Goal: Task Accomplishment & Management: Manage account settings

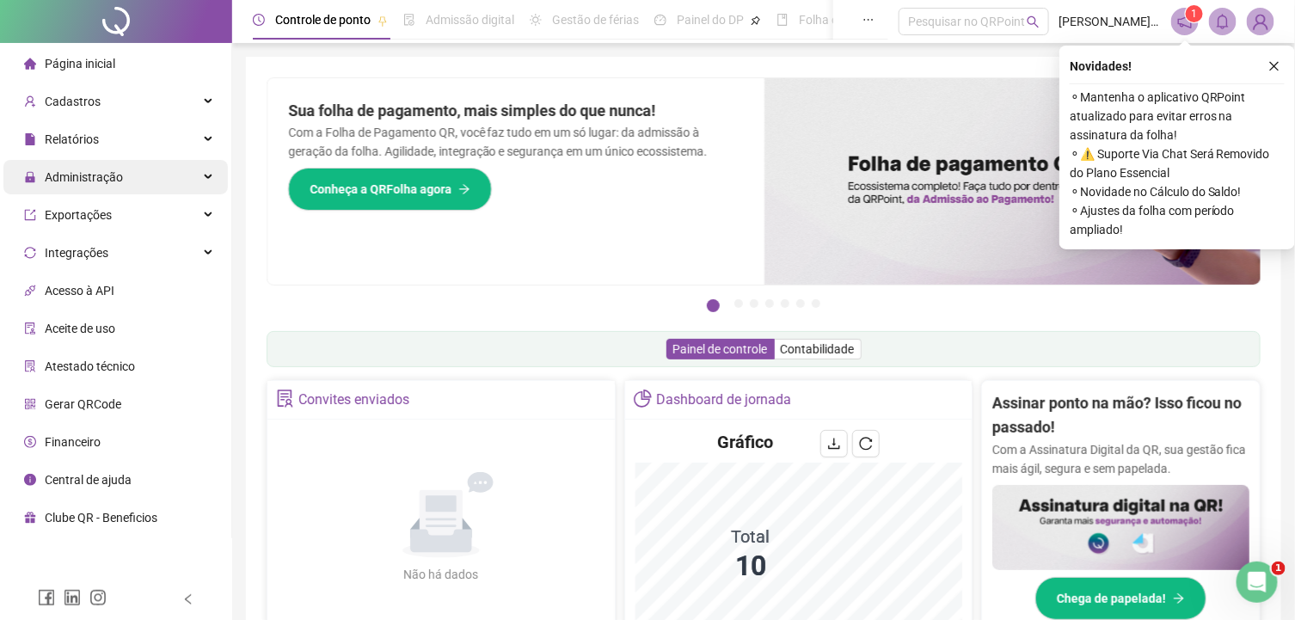
click at [206, 180] on div "Administração" at bounding box center [115, 177] width 224 height 34
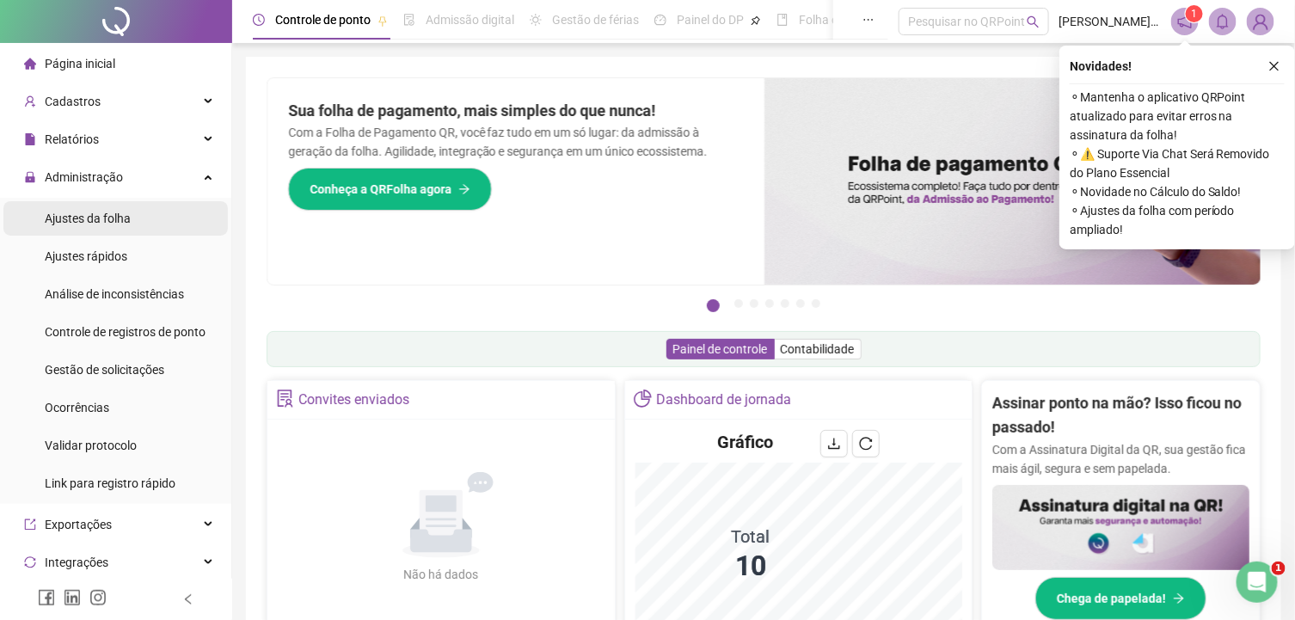
click at [150, 226] on li "Ajustes da folha" at bounding box center [115, 218] width 224 height 34
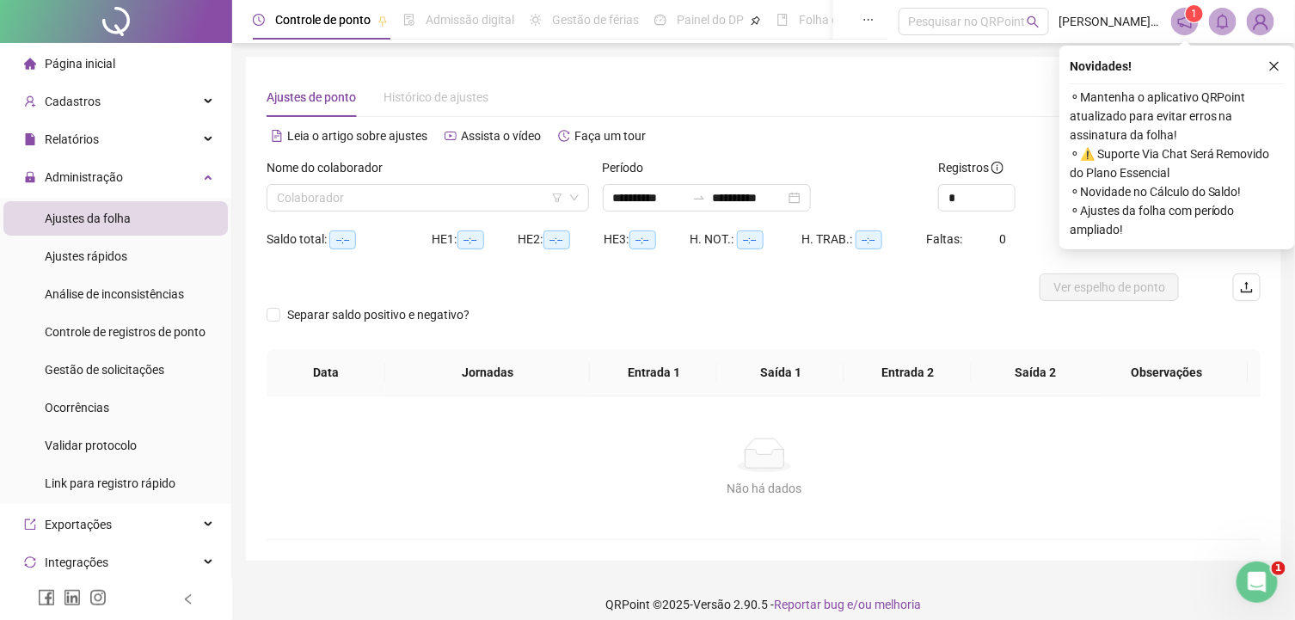
type input "**********"
click at [147, 258] on li "Ajustes rápidos" at bounding box center [115, 256] width 224 height 34
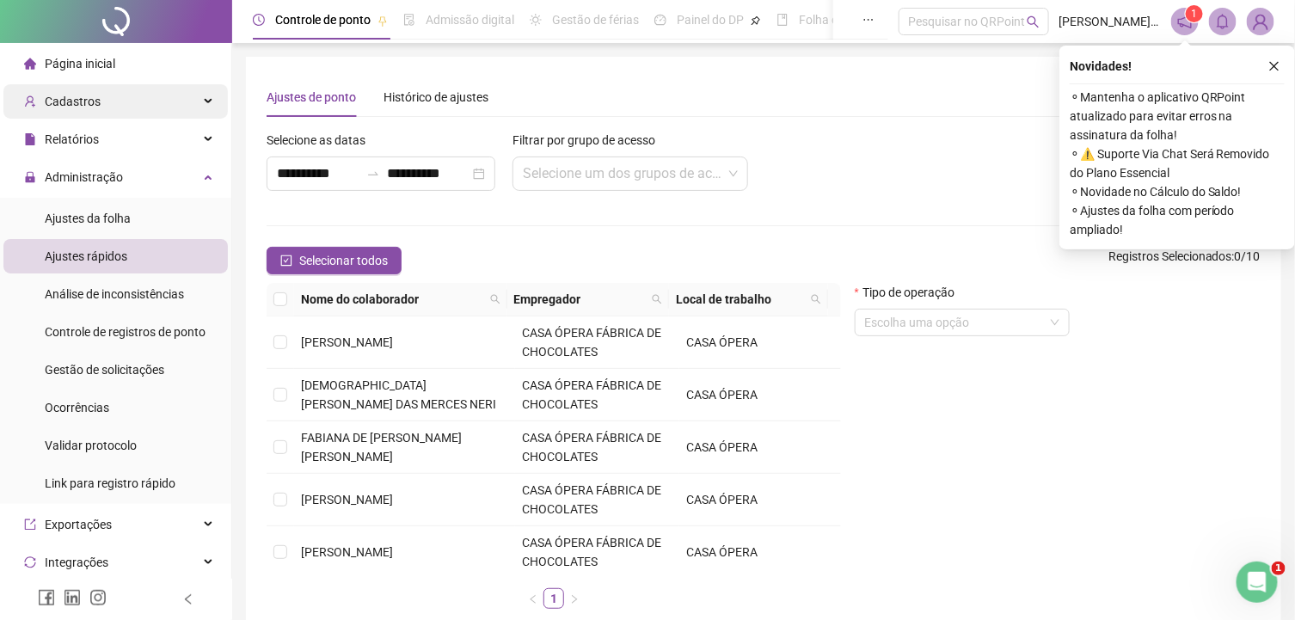
click at [193, 111] on div "Cadastros" at bounding box center [115, 101] width 224 height 34
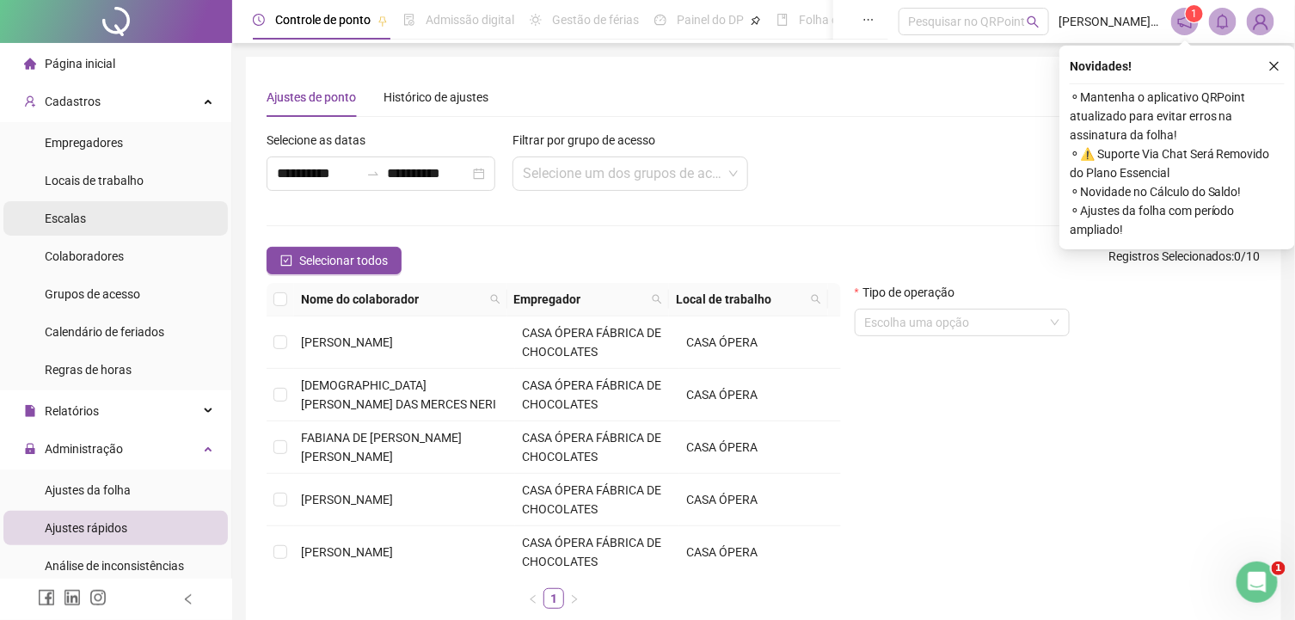
click at [117, 227] on li "Escalas" at bounding box center [115, 218] width 224 height 34
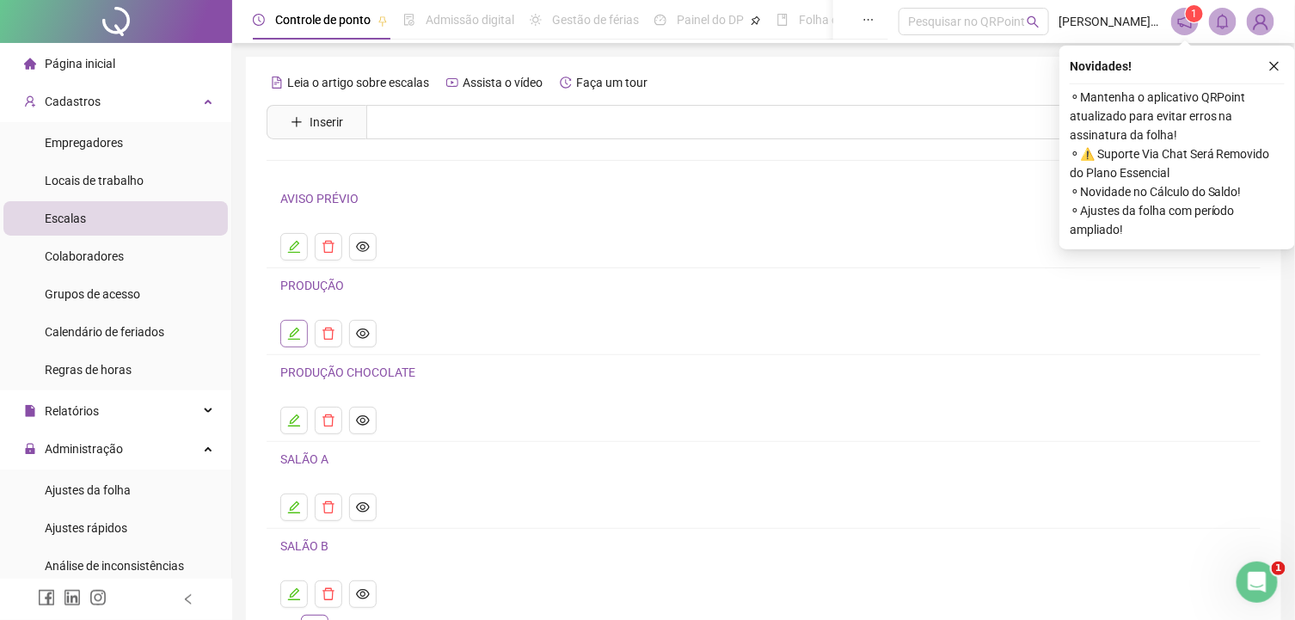
click at [294, 330] on icon "edit" at bounding box center [294, 334] width 12 height 12
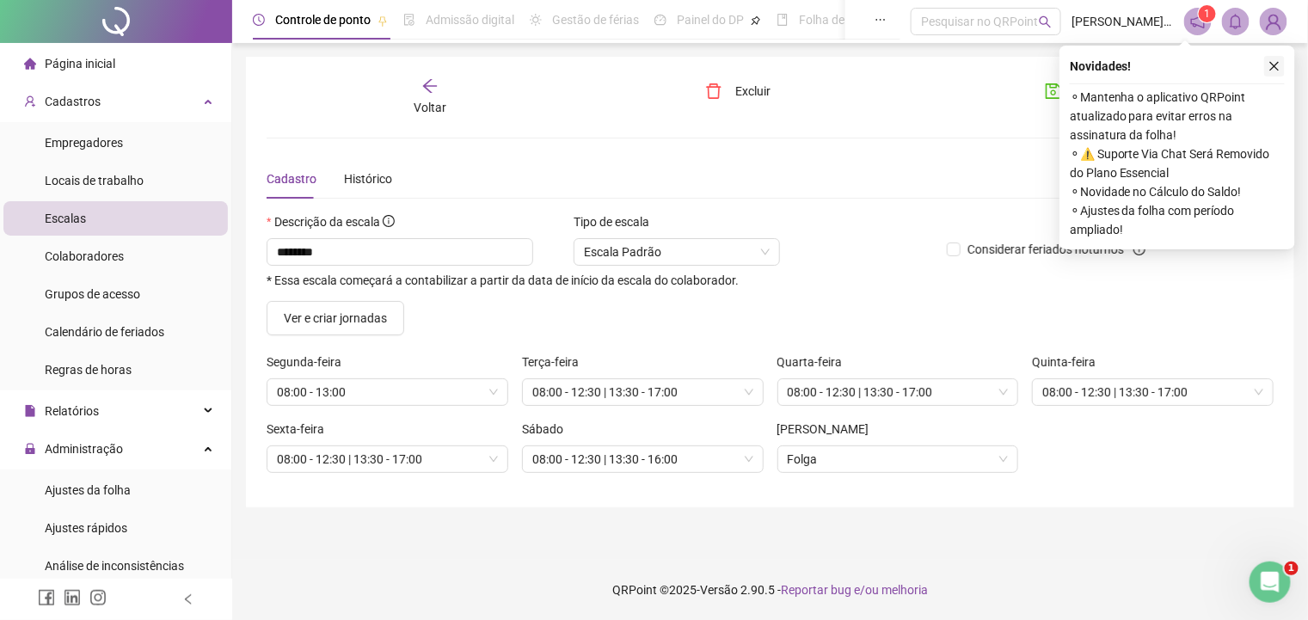
click at [1275, 66] on icon "close" at bounding box center [1274, 66] width 9 height 9
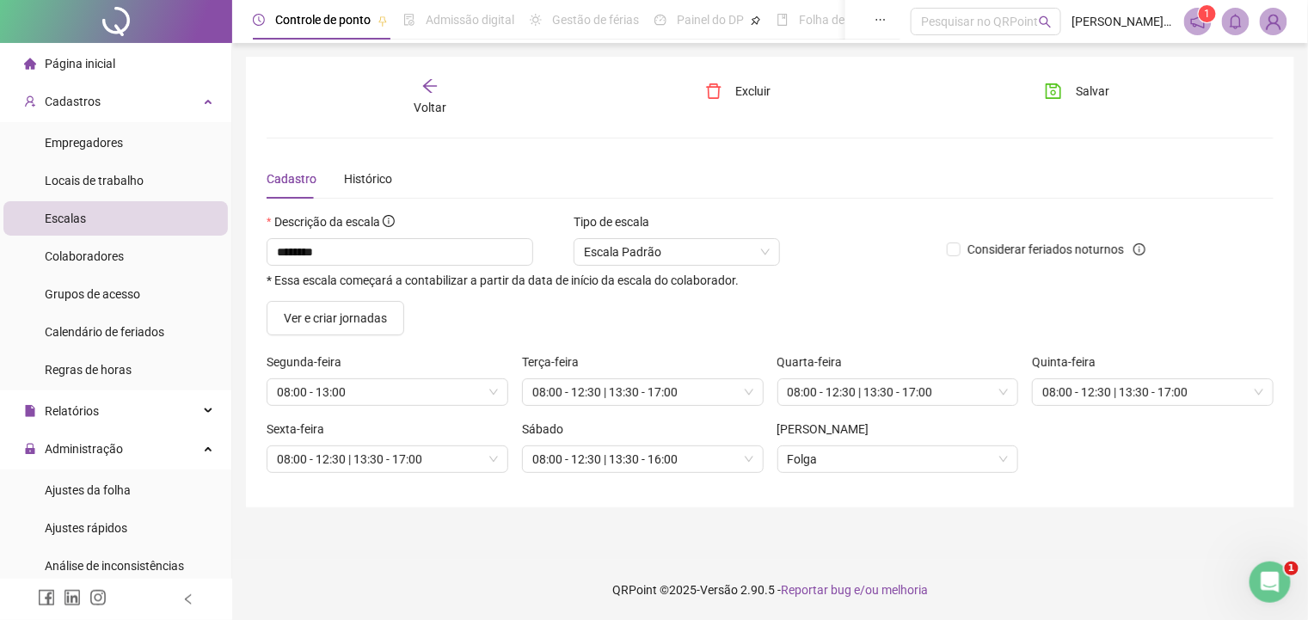
click at [423, 101] on span "Voltar" at bounding box center [430, 108] width 33 height 14
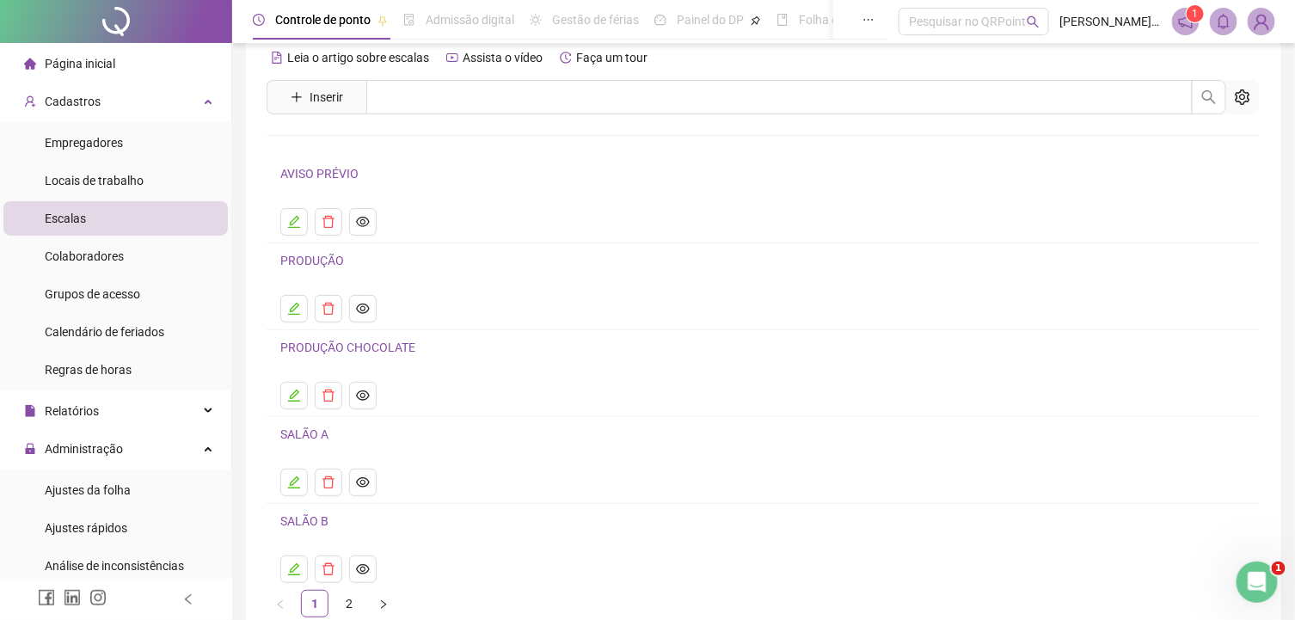
scroll to position [26, 0]
click at [294, 216] on icon "edit" at bounding box center [294, 221] width 14 height 14
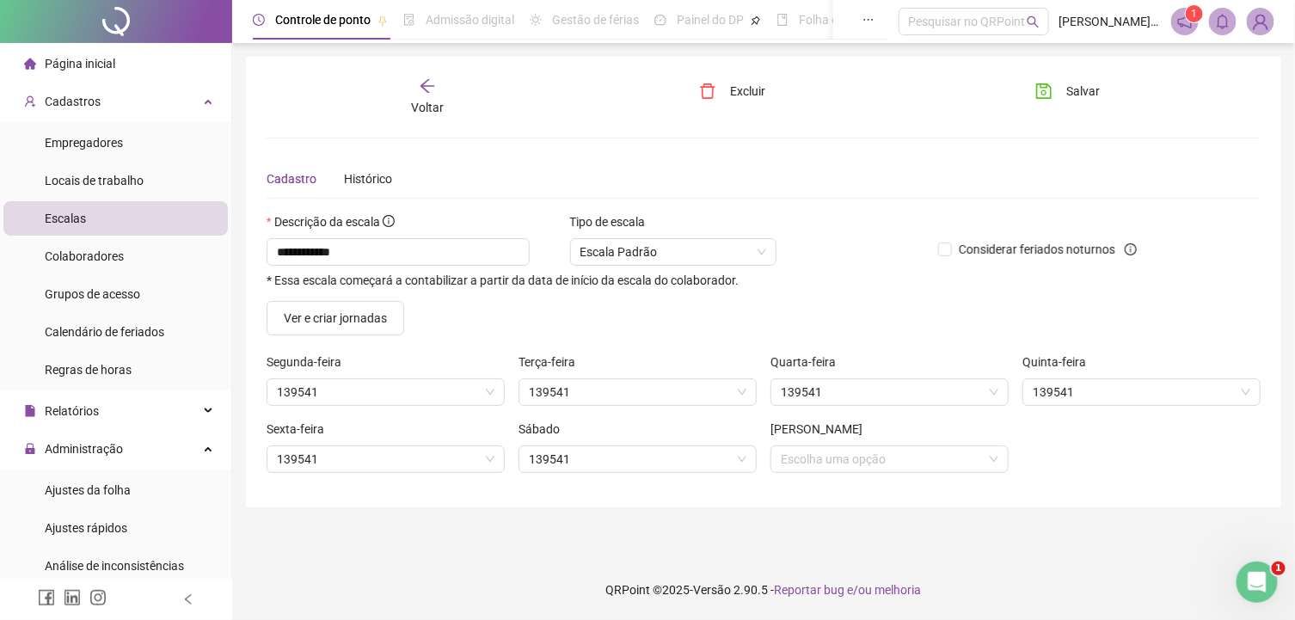
scroll to position [0, 0]
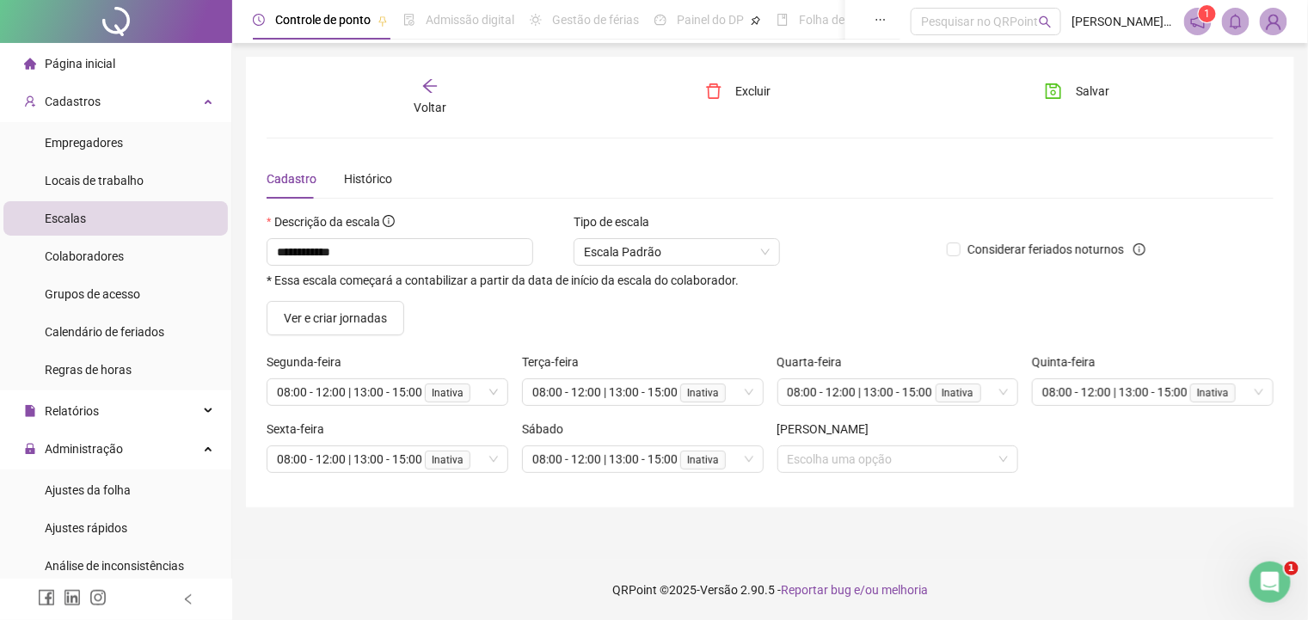
click at [428, 90] on icon "arrow-left" at bounding box center [430, 86] width 14 height 14
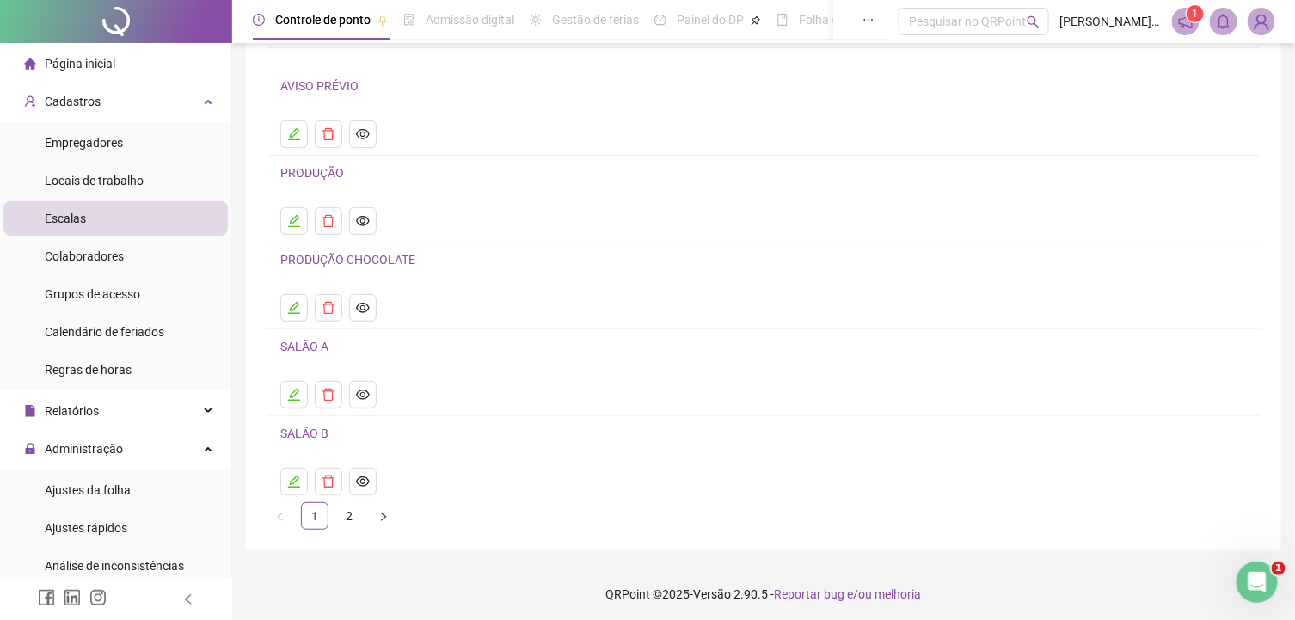
scroll to position [112, 0]
click at [349, 510] on link "2" at bounding box center [349, 517] width 26 height 26
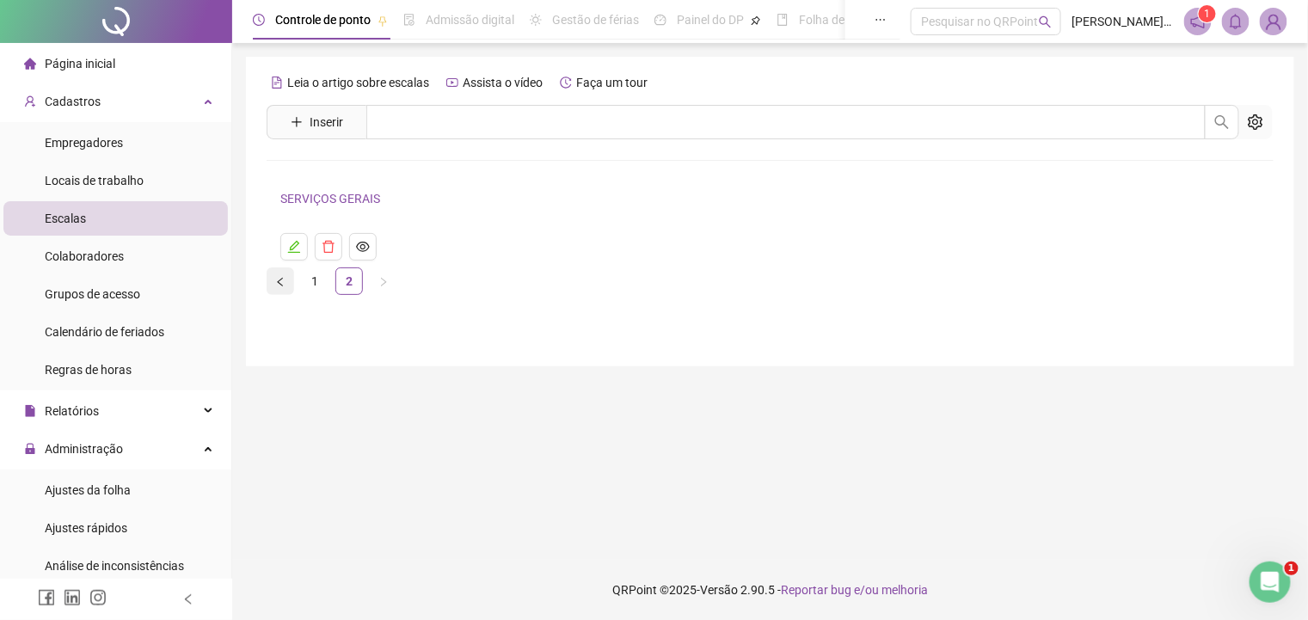
click at [280, 280] on icon "left" at bounding box center [279, 281] width 5 height 9
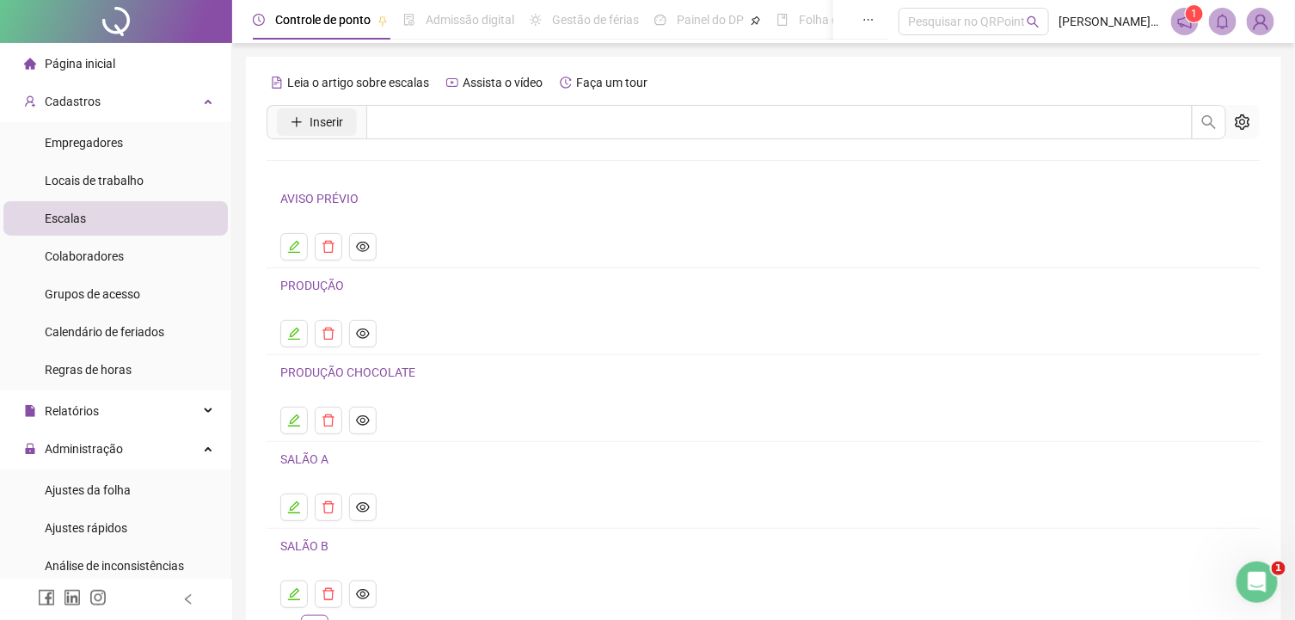
click at [330, 124] on span "Inserir" at bounding box center [327, 122] width 34 height 19
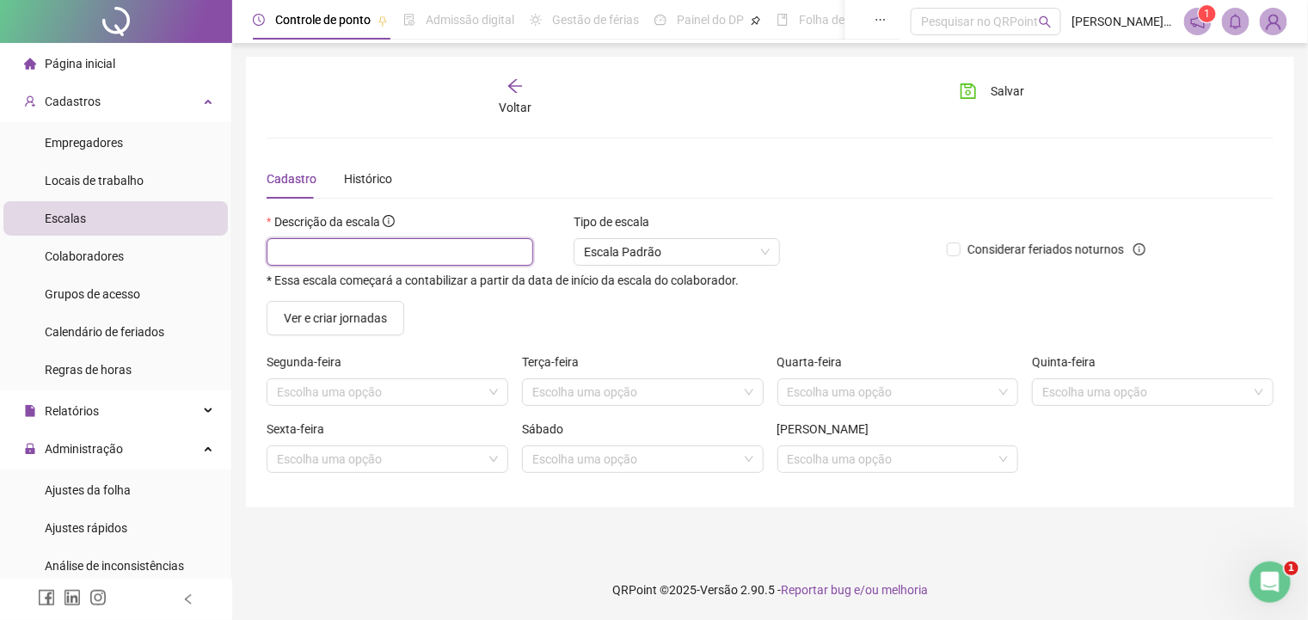
click at [383, 246] on input "text" at bounding box center [400, 252] width 267 height 28
type input "********"
click at [509, 103] on span "Voltar" at bounding box center [515, 108] width 33 height 14
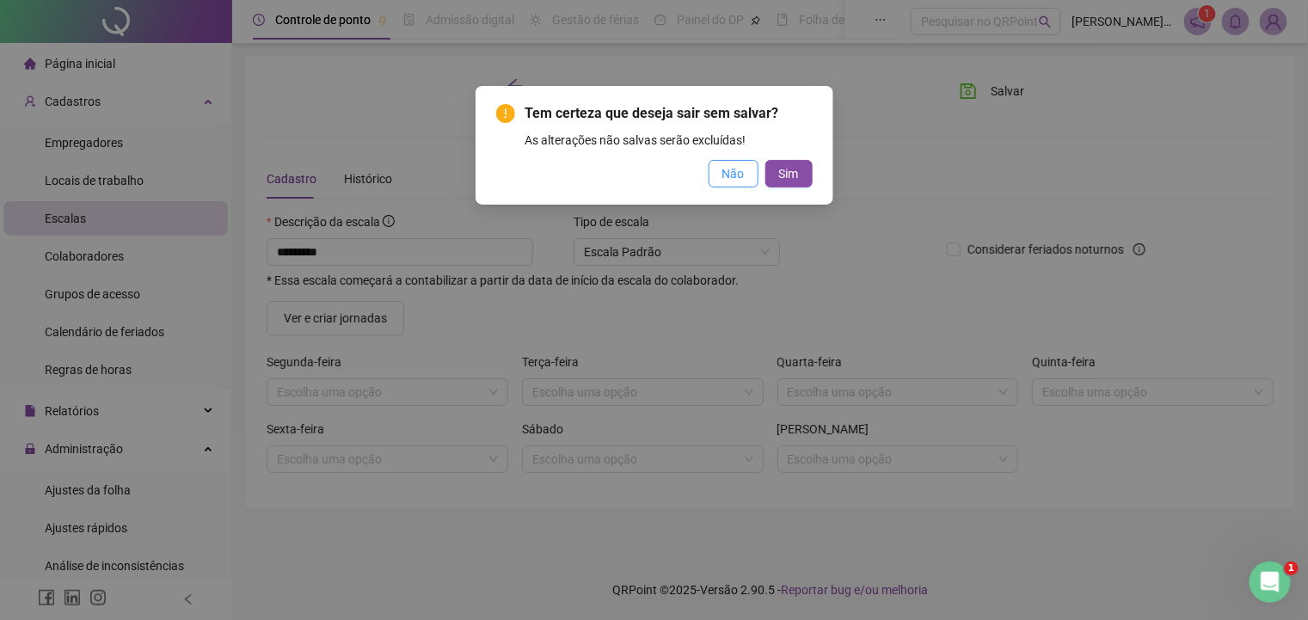
click at [738, 171] on span "Não" at bounding box center [733, 173] width 22 height 19
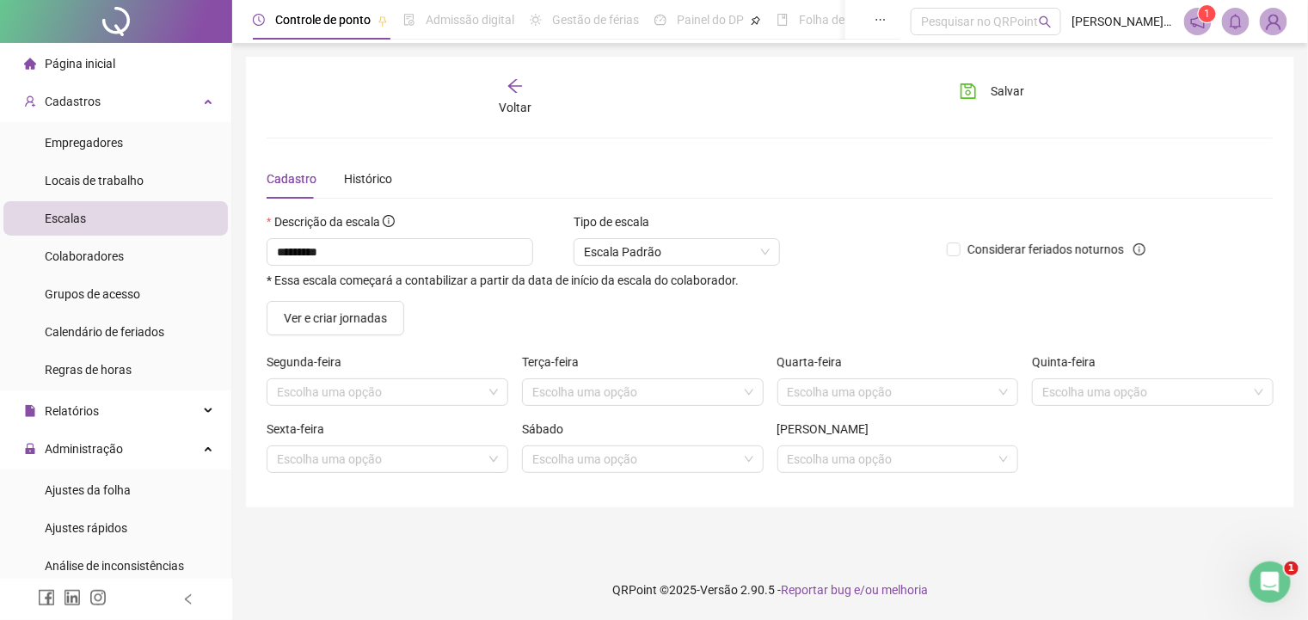
click at [508, 126] on div "Voltar Salvar Cadastro Histórico Descrição da escala ******** * Essa escala com…" at bounding box center [770, 281] width 1007 height 409
click at [512, 105] on span "Voltar" at bounding box center [515, 108] width 33 height 14
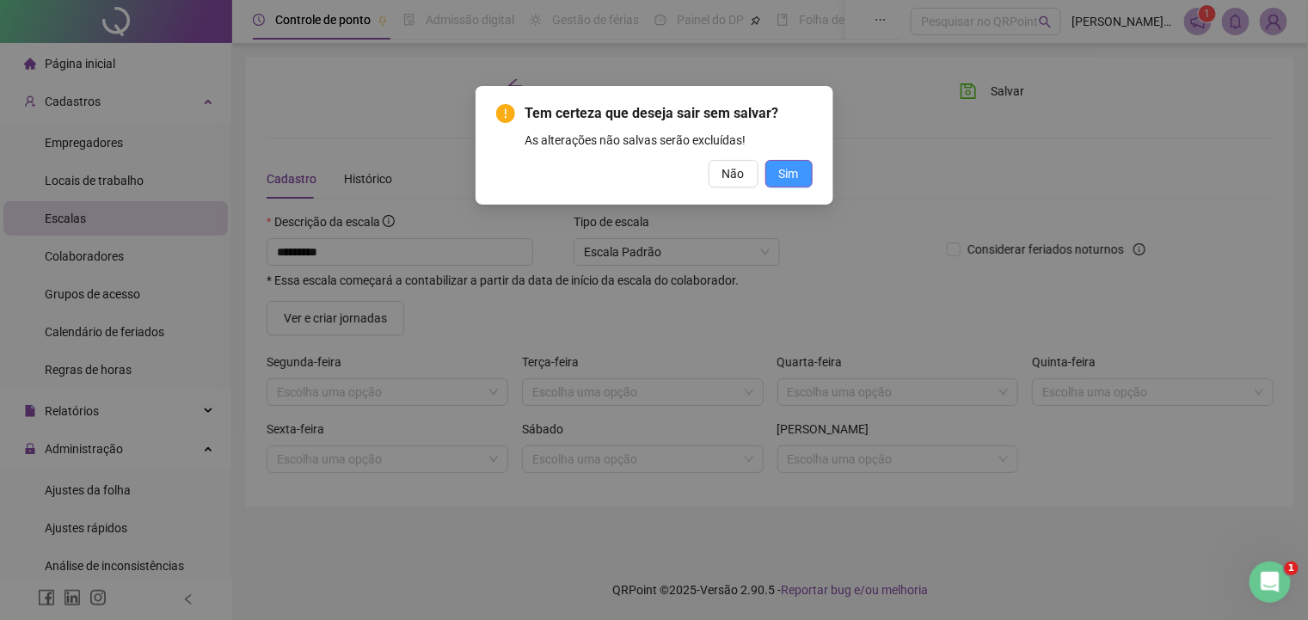
click at [786, 171] on span "Sim" at bounding box center [789, 173] width 20 height 19
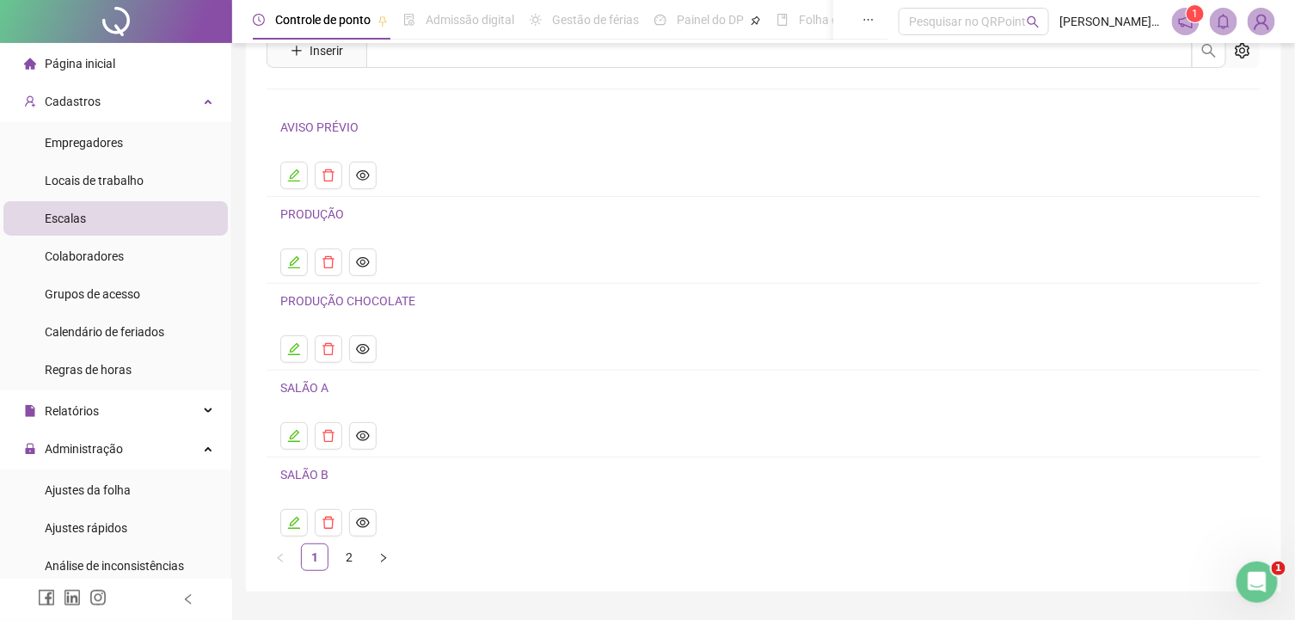
scroll to position [71, 0]
click at [298, 266] on icon "edit" at bounding box center [294, 262] width 14 height 14
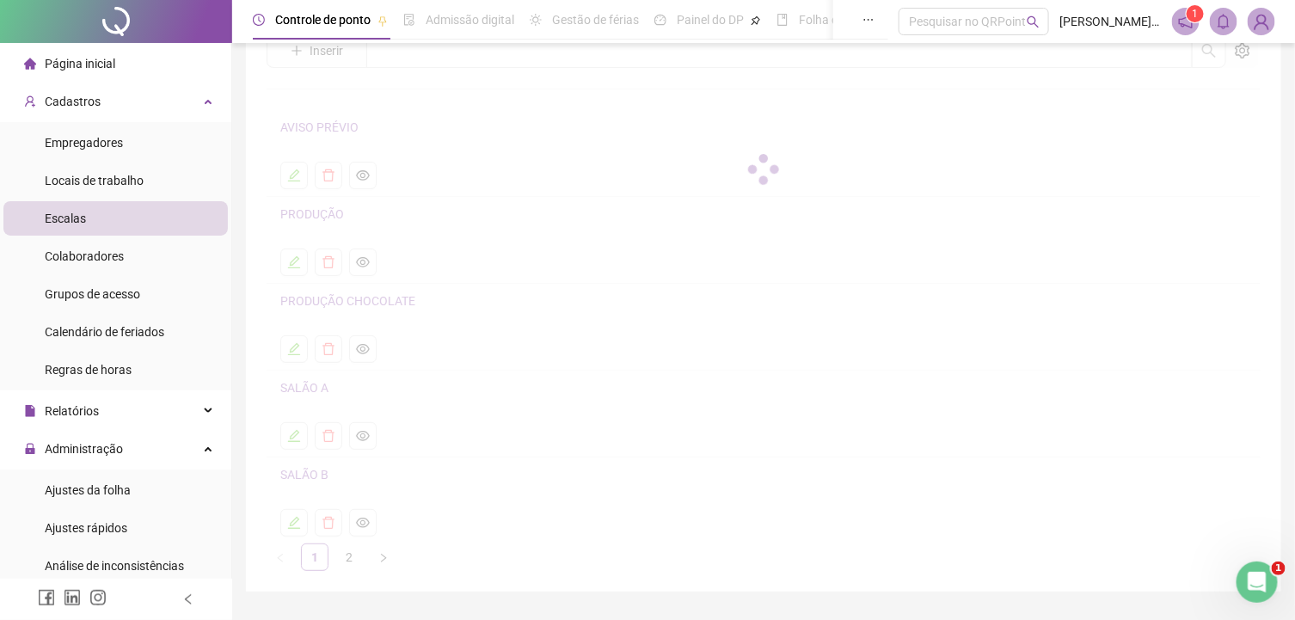
scroll to position [0, 0]
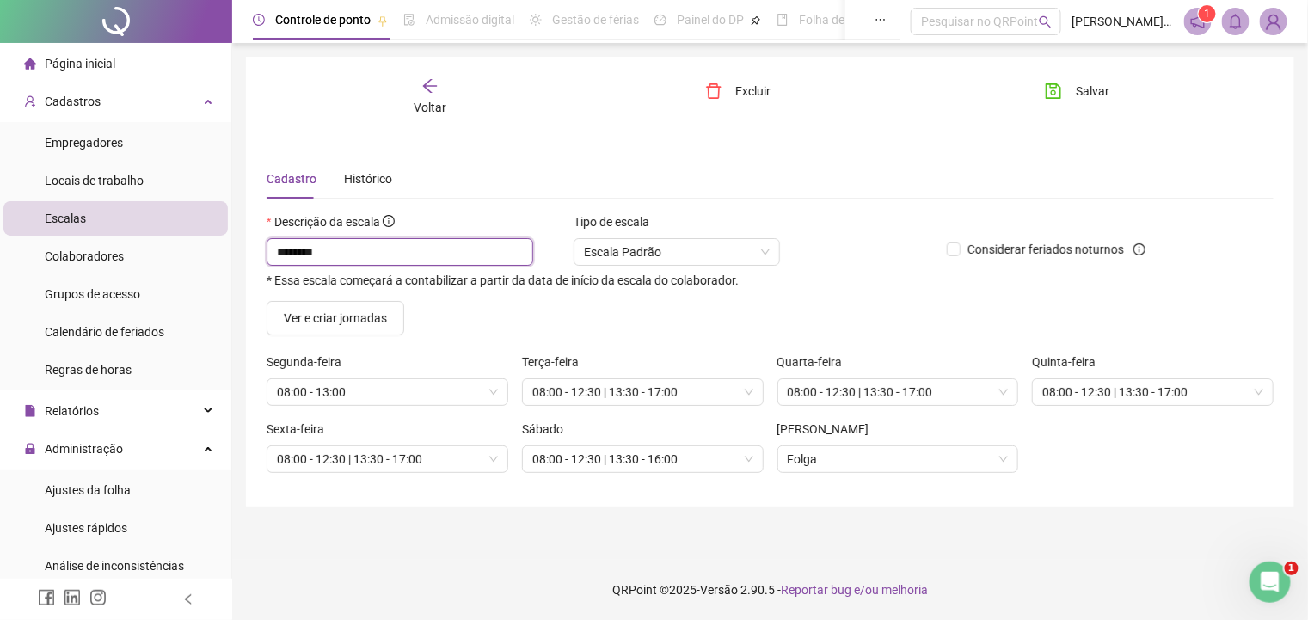
click at [376, 257] on input "********" at bounding box center [400, 252] width 267 height 28
type input "**********"
click at [1053, 99] on icon "save" at bounding box center [1053, 91] width 17 height 17
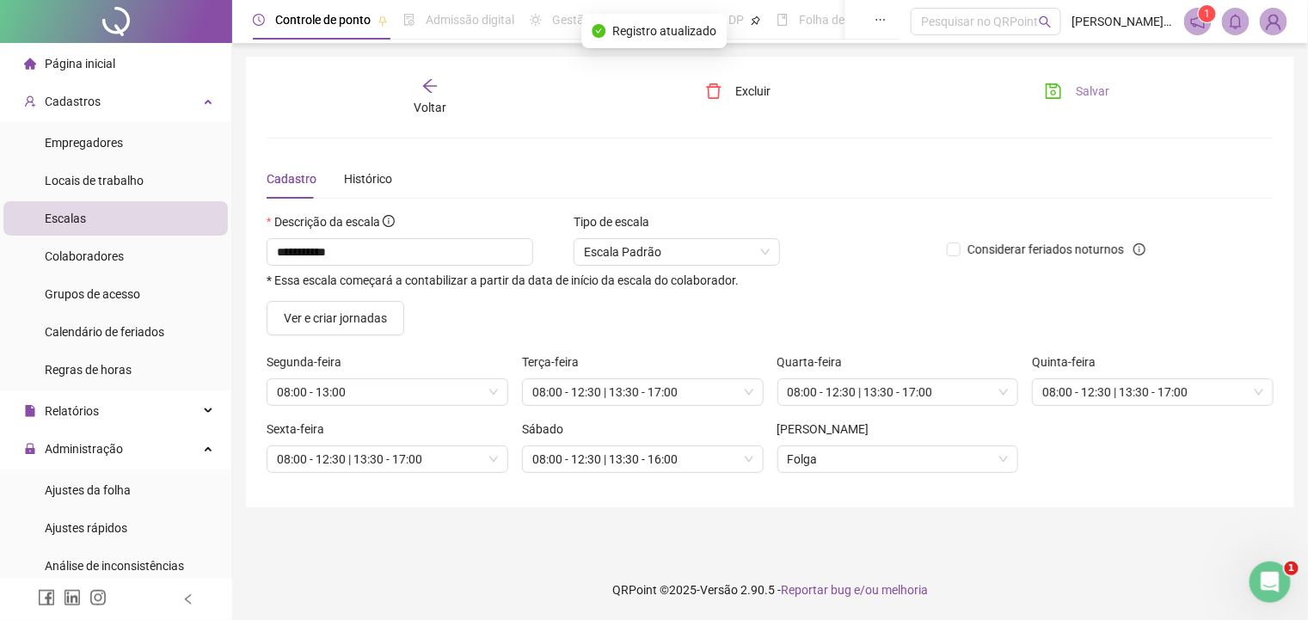
click at [428, 101] on span "Voltar" at bounding box center [430, 108] width 33 height 14
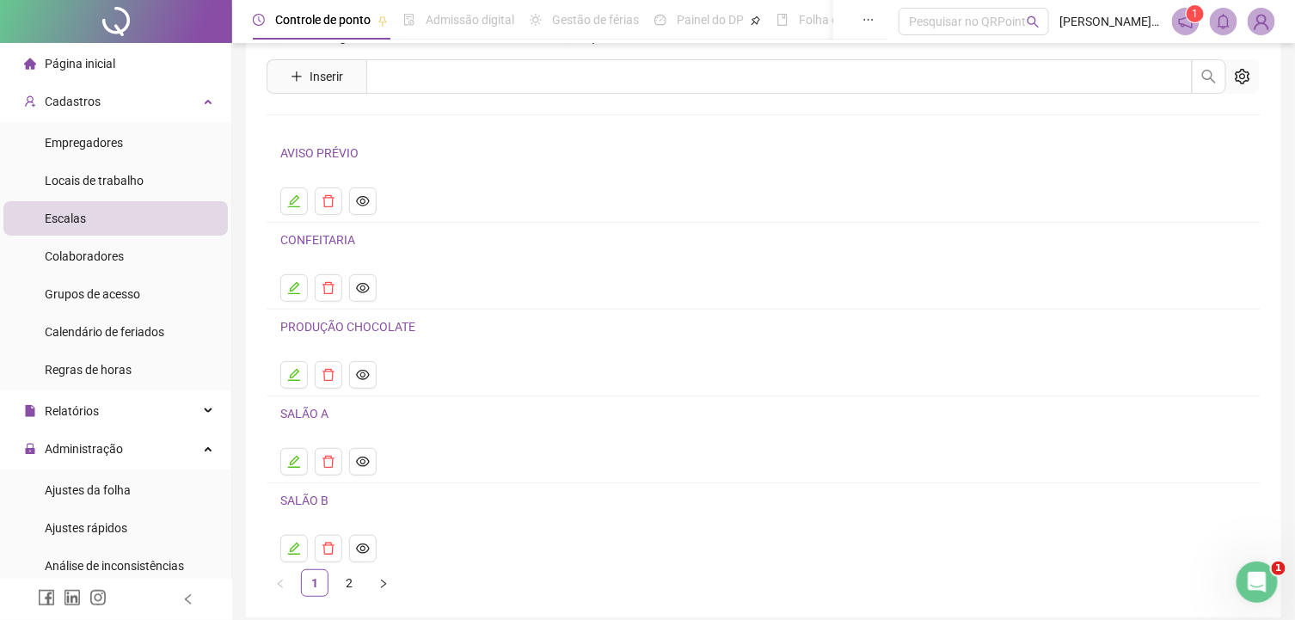
scroll to position [49, 0]
click at [291, 374] on icon "edit" at bounding box center [294, 372] width 14 height 14
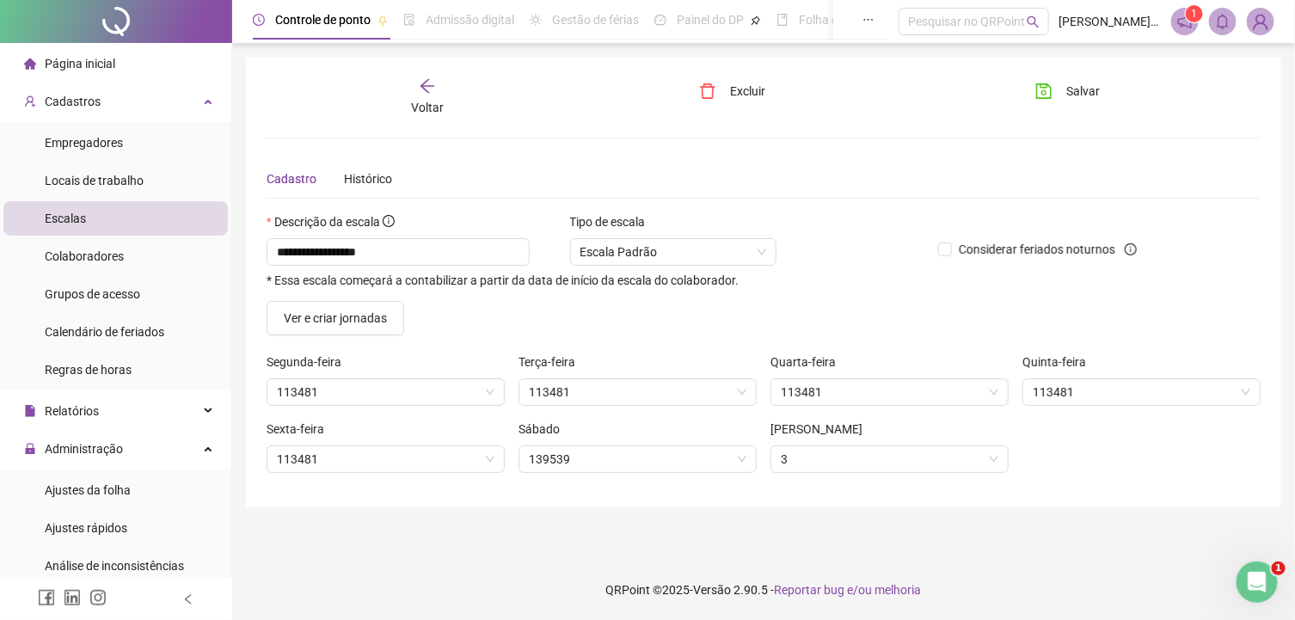
scroll to position [0, 0]
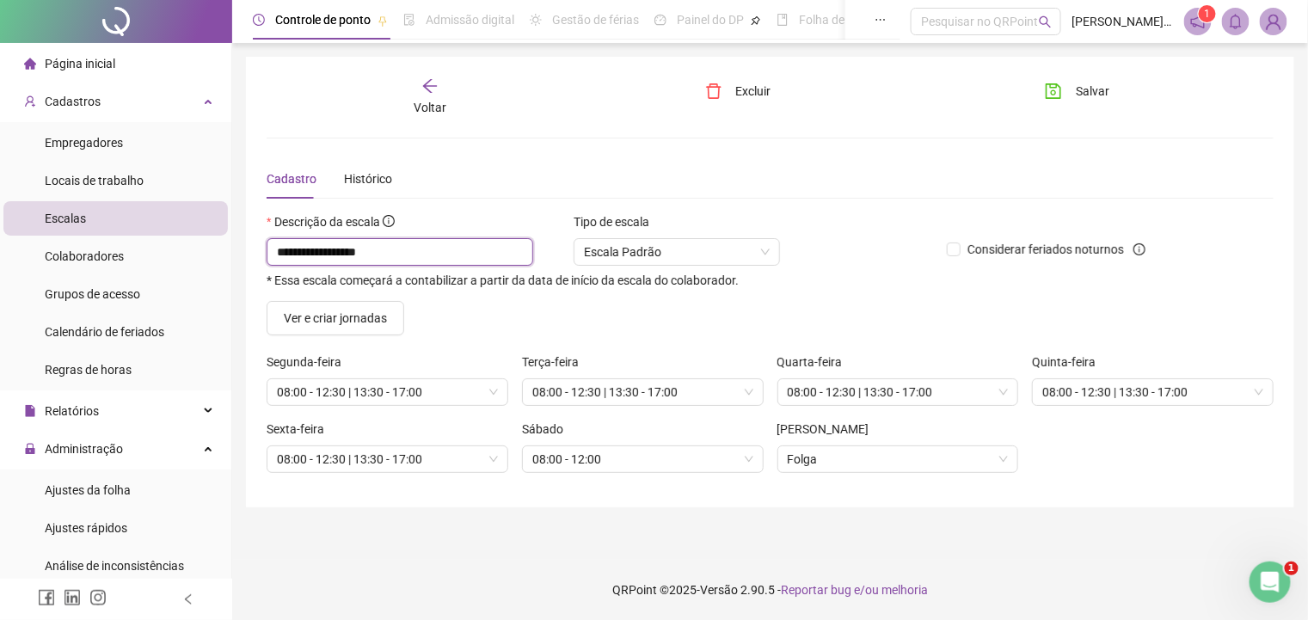
click at [428, 258] on input "**********" at bounding box center [400, 252] width 267 height 28
type input "**********"
click at [1074, 95] on button "Salvar" at bounding box center [1077, 91] width 90 height 28
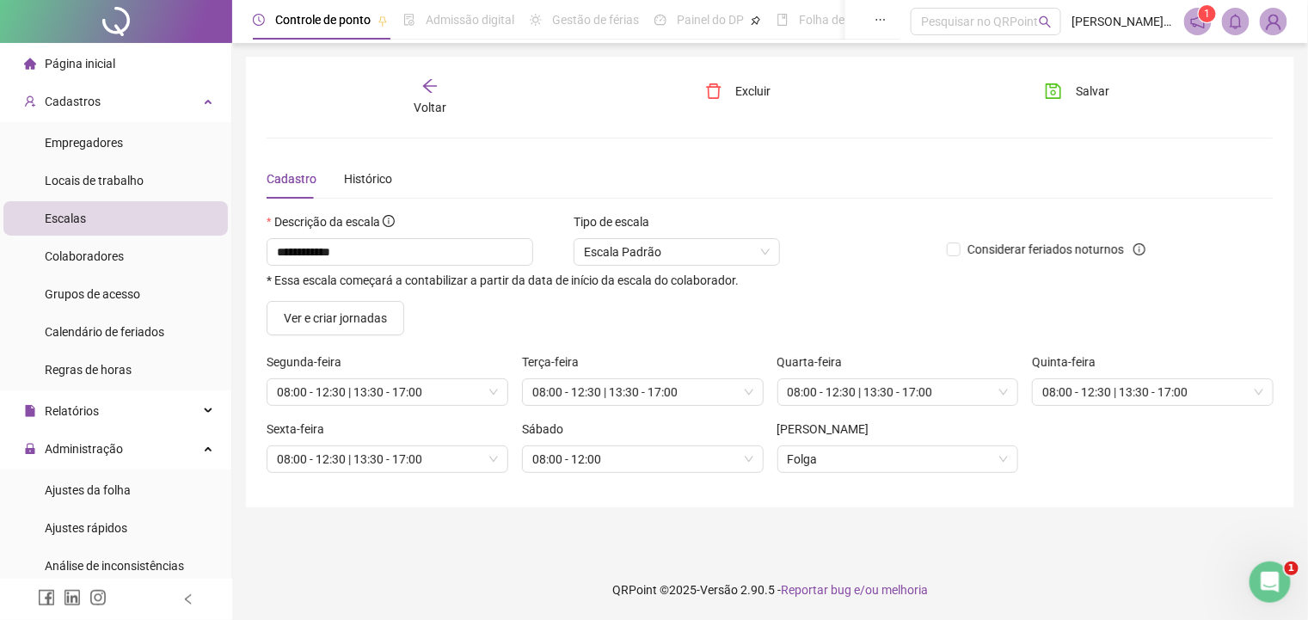
click at [437, 94] on icon "arrow-left" at bounding box center [429, 85] width 17 height 17
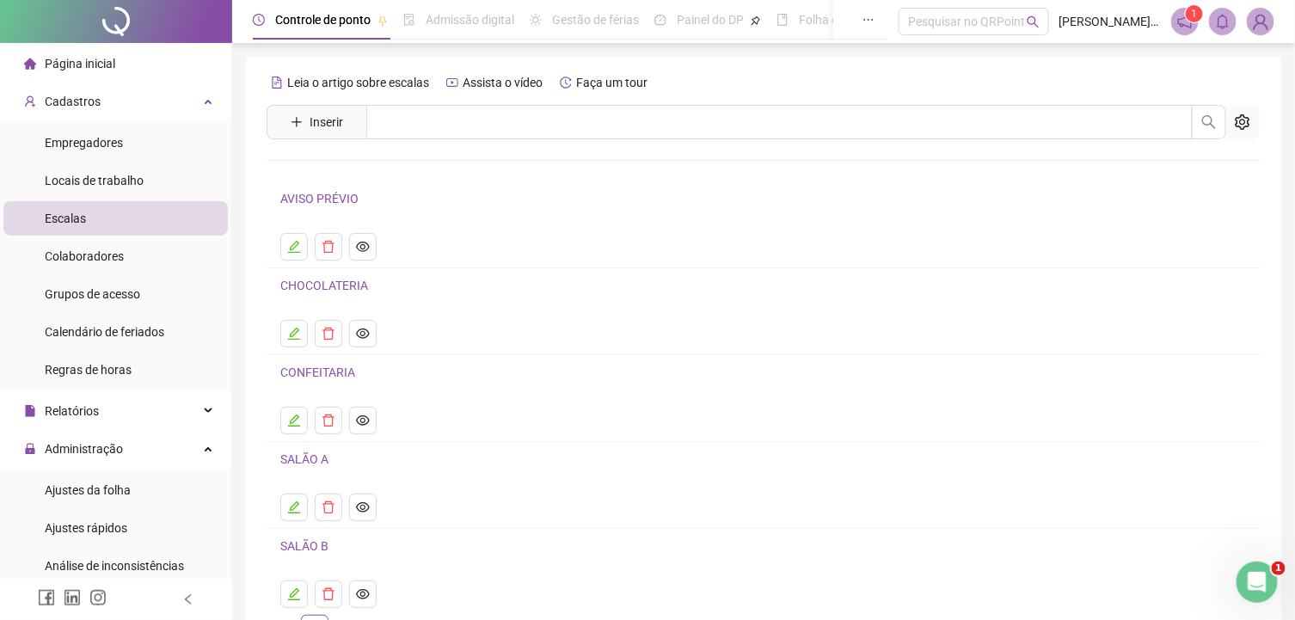
click at [358, 125] on span "Inserir" at bounding box center [317, 122] width 100 height 34
click at [317, 122] on span "Inserir" at bounding box center [327, 122] width 34 height 19
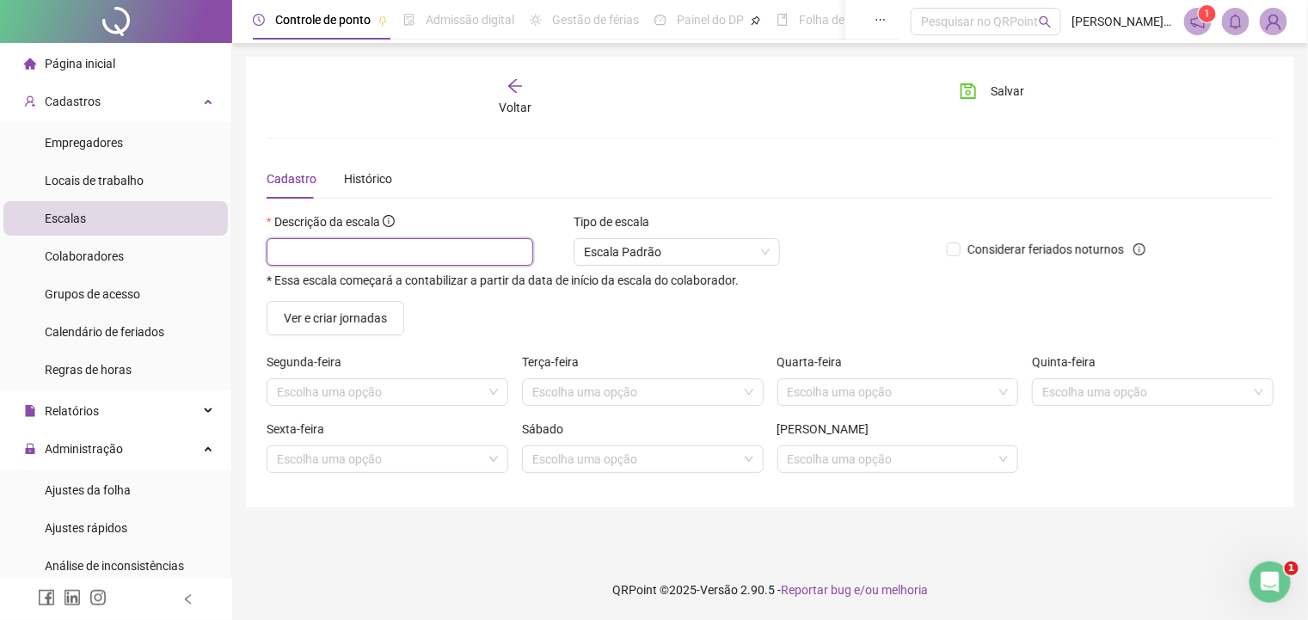
click at [439, 245] on input "text" at bounding box center [400, 252] width 267 height 28
type input "**********"
click at [315, 321] on span "Ver e criar jornadas" at bounding box center [335, 318] width 103 height 19
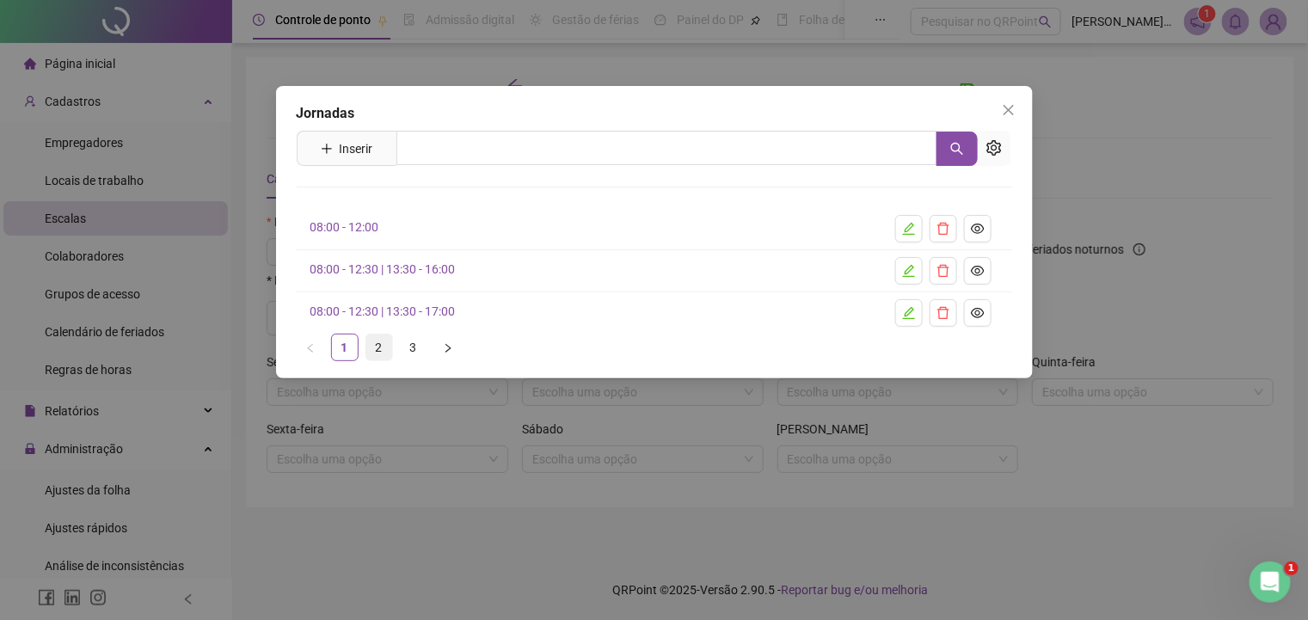
click at [377, 341] on link "2" at bounding box center [379, 348] width 26 height 26
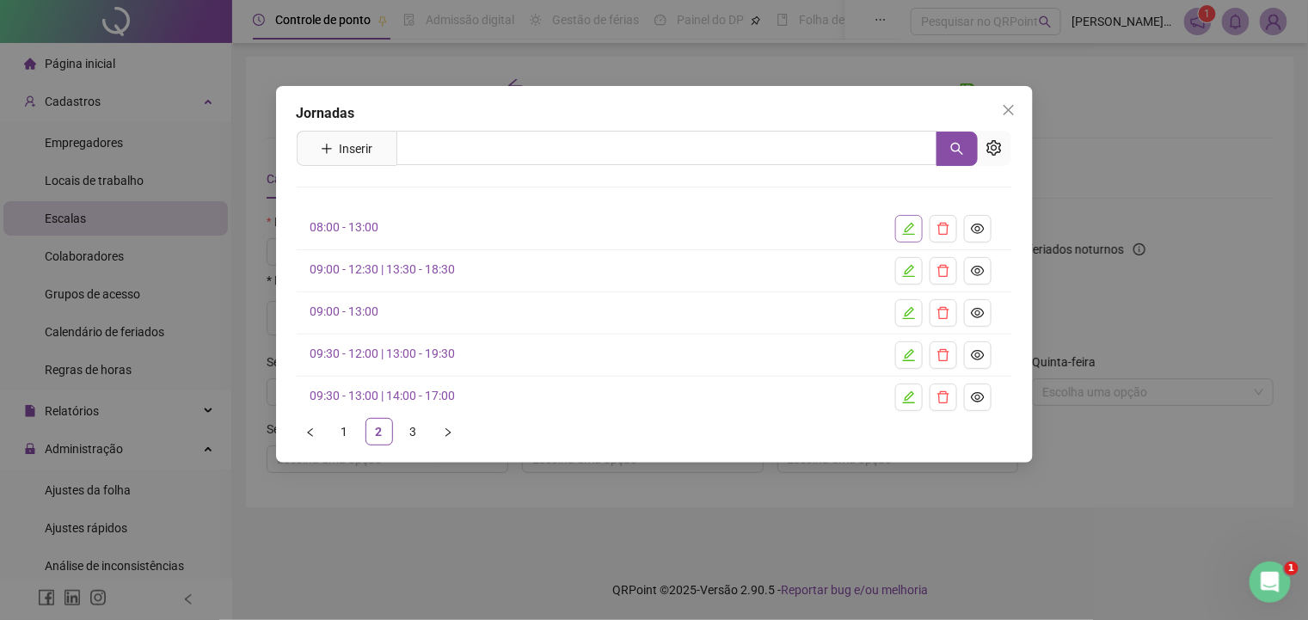
click at [916, 229] on button "button" at bounding box center [909, 229] width 28 height 28
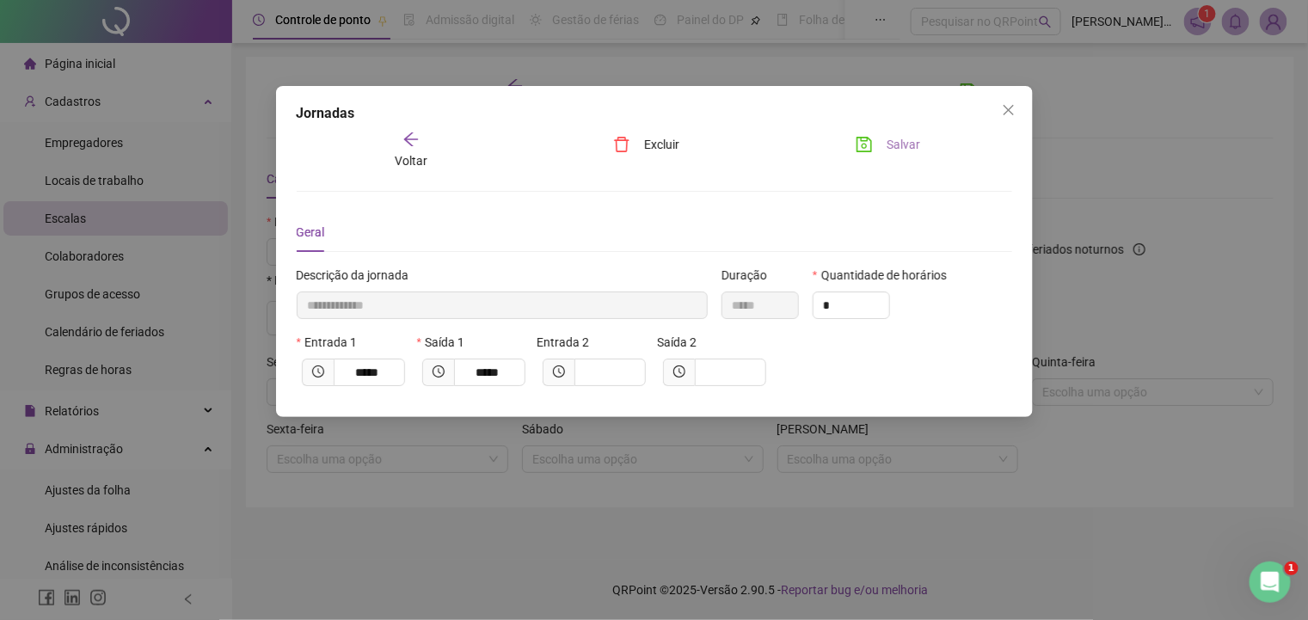
click at [904, 147] on span "Salvar" at bounding box center [904, 144] width 34 height 19
click at [396, 154] on span "Voltar" at bounding box center [411, 161] width 33 height 14
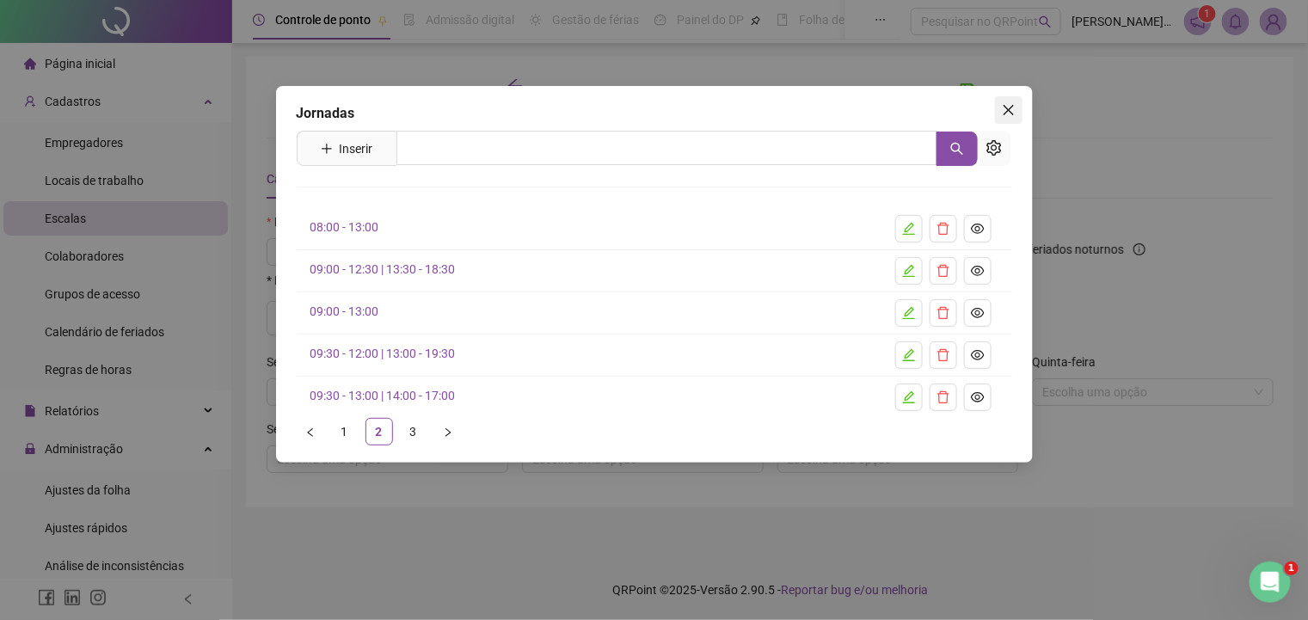
click at [1010, 105] on icon "close" at bounding box center [1009, 110] width 14 height 14
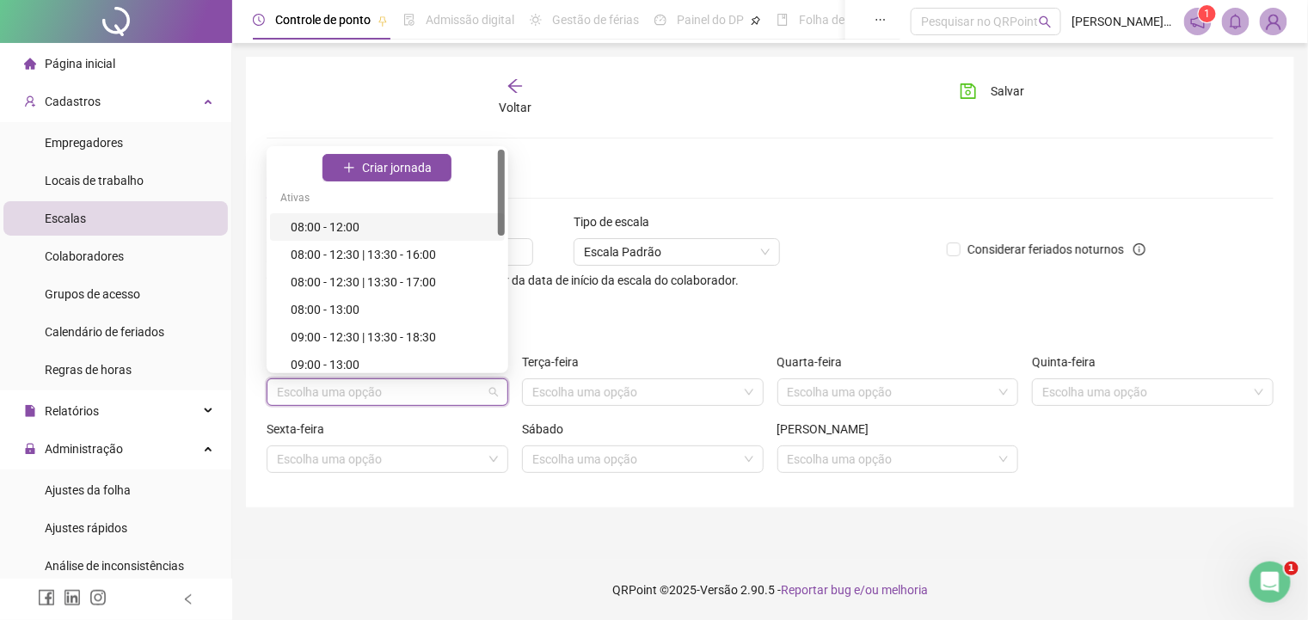
click at [398, 390] on input "search" at bounding box center [380, 392] width 206 height 26
click at [383, 302] on div "08:00 - 13:00" at bounding box center [393, 309] width 204 height 19
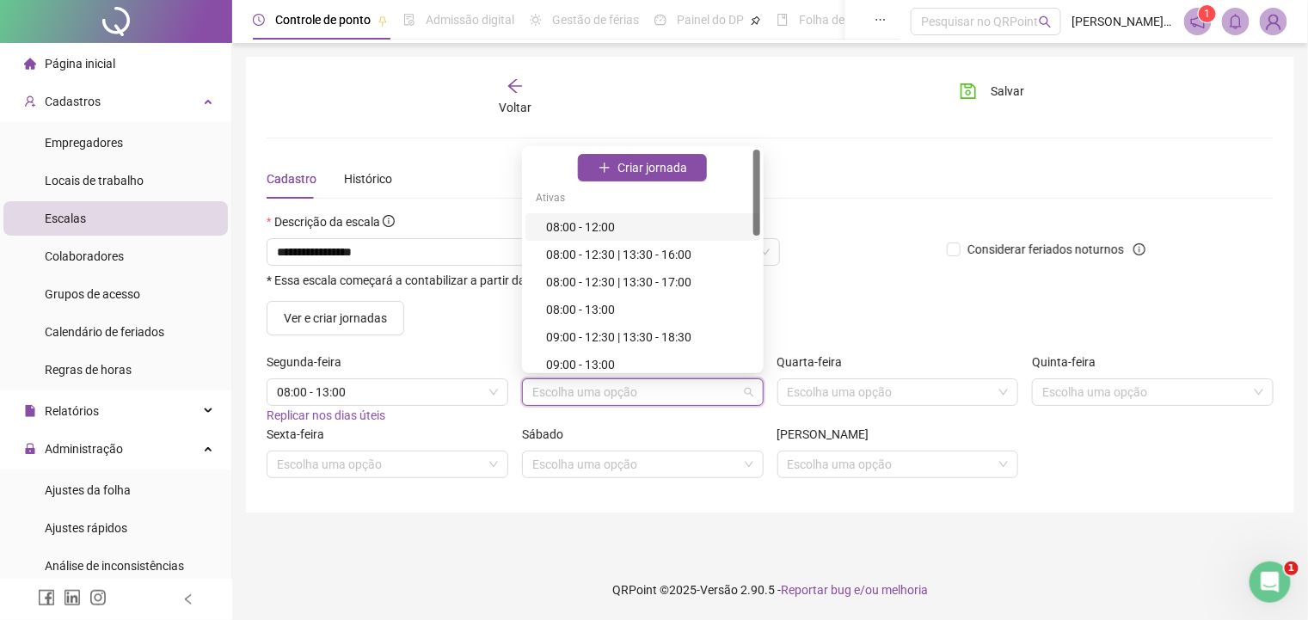
click at [598, 396] on input "search" at bounding box center [635, 392] width 206 height 26
click at [871, 292] on div "**********" at bounding box center [600, 256] width 680 height 89
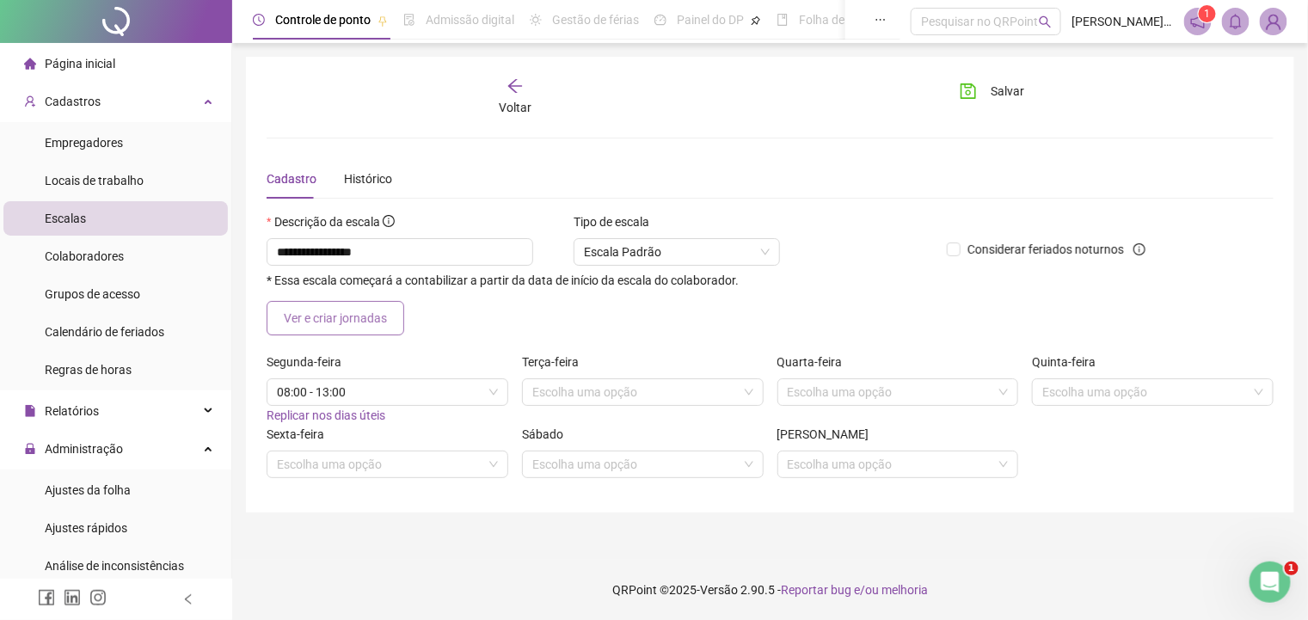
click at [350, 309] on span "Ver e criar jornadas" at bounding box center [335, 318] width 103 height 19
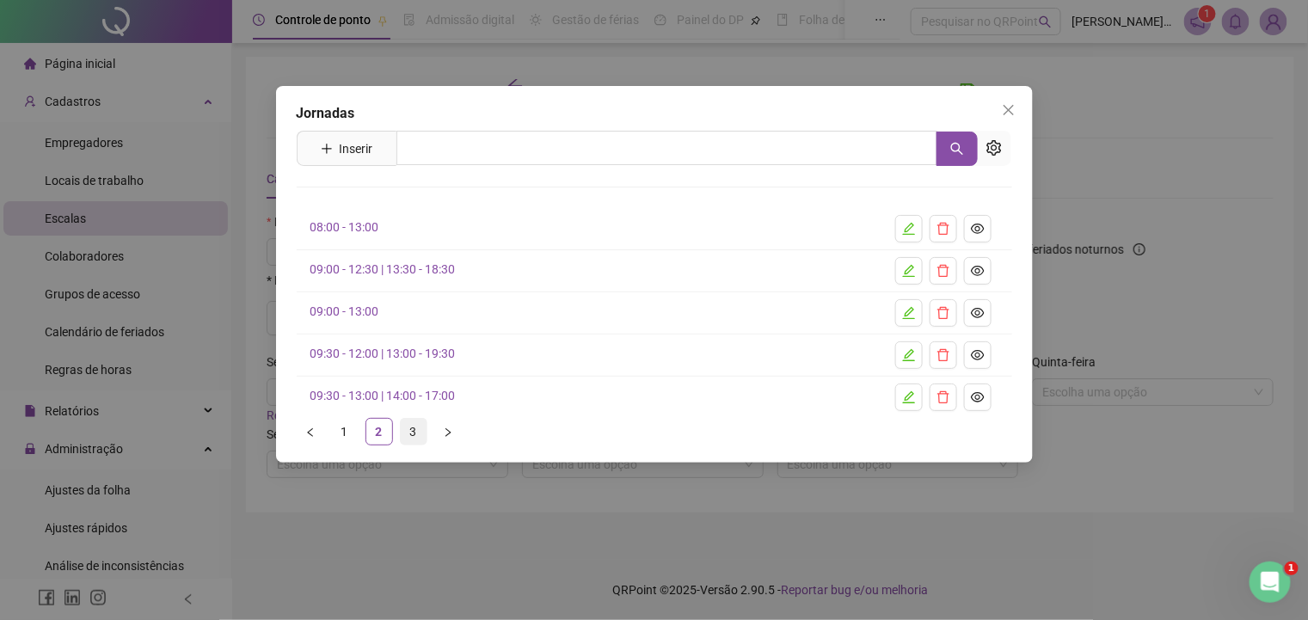
click at [411, 430] on link "3" at bounding box center [414, 432] width 26 height 26
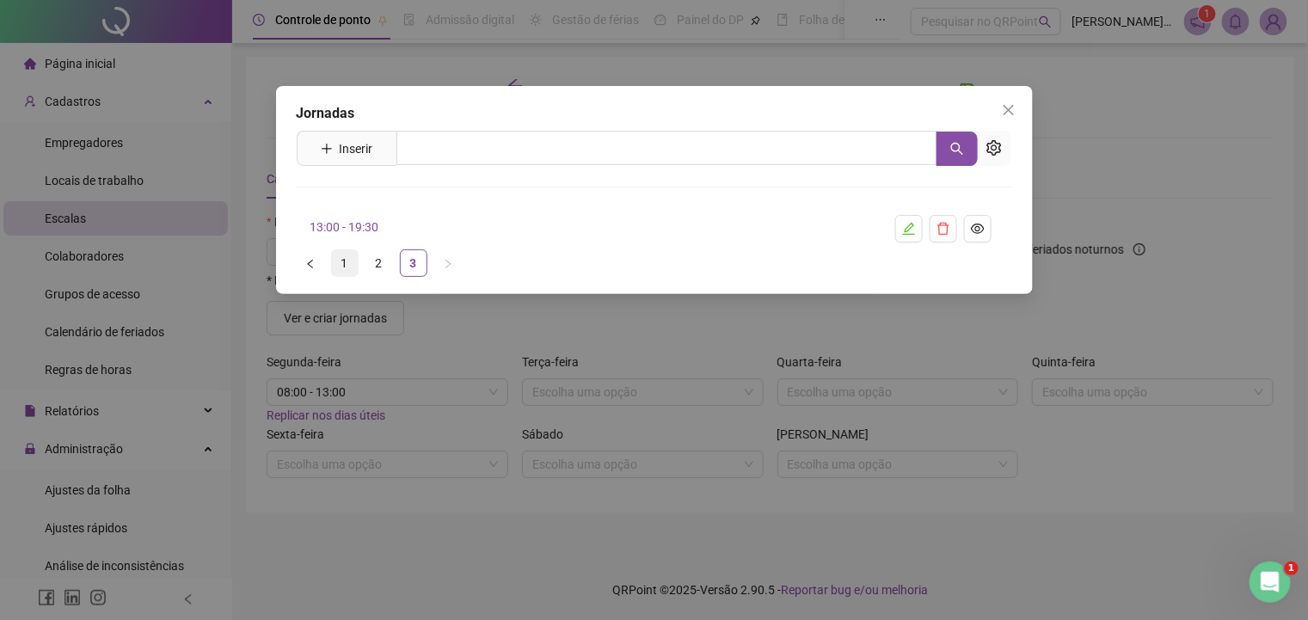
click at [341, 257] on link "1" at bounding box center [345, 263] width 26 height 26
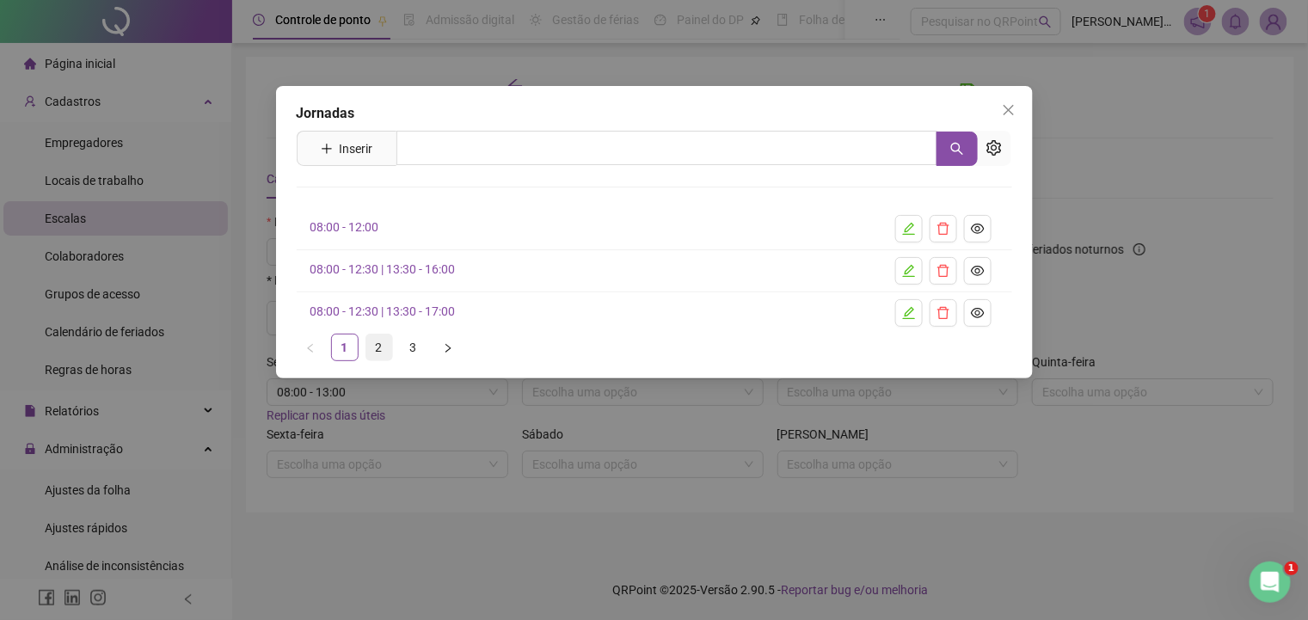
click at [380, 346] on link "2" at bounding box center [379, 348] width 26 height 26
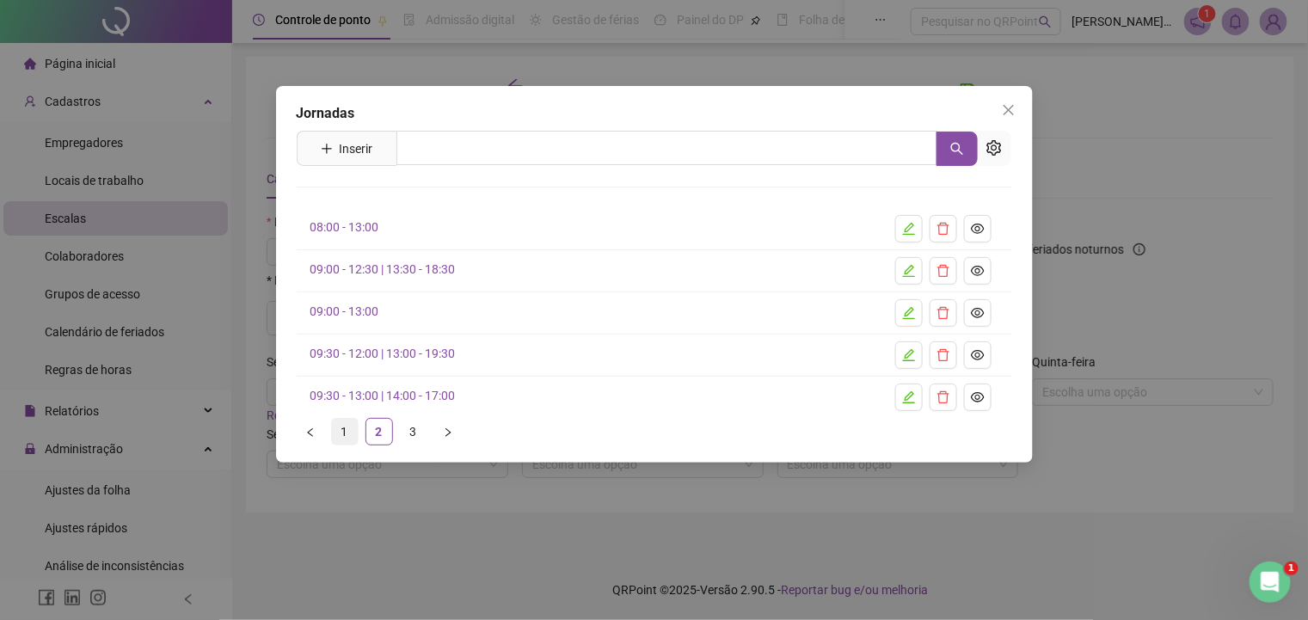
click at [332, 428] on link "1" at bounding box center [345, 432] width 26 height 26
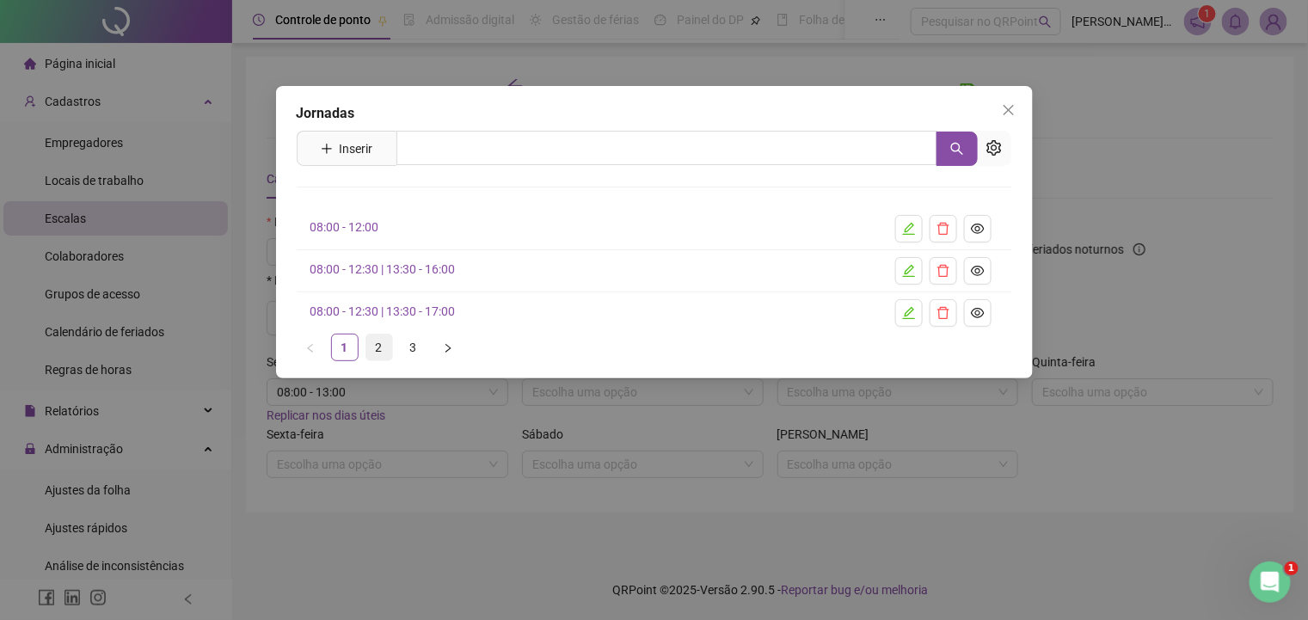
click at [383, 341] on link "2" at bounding box center [379, 348] width 26 height 26
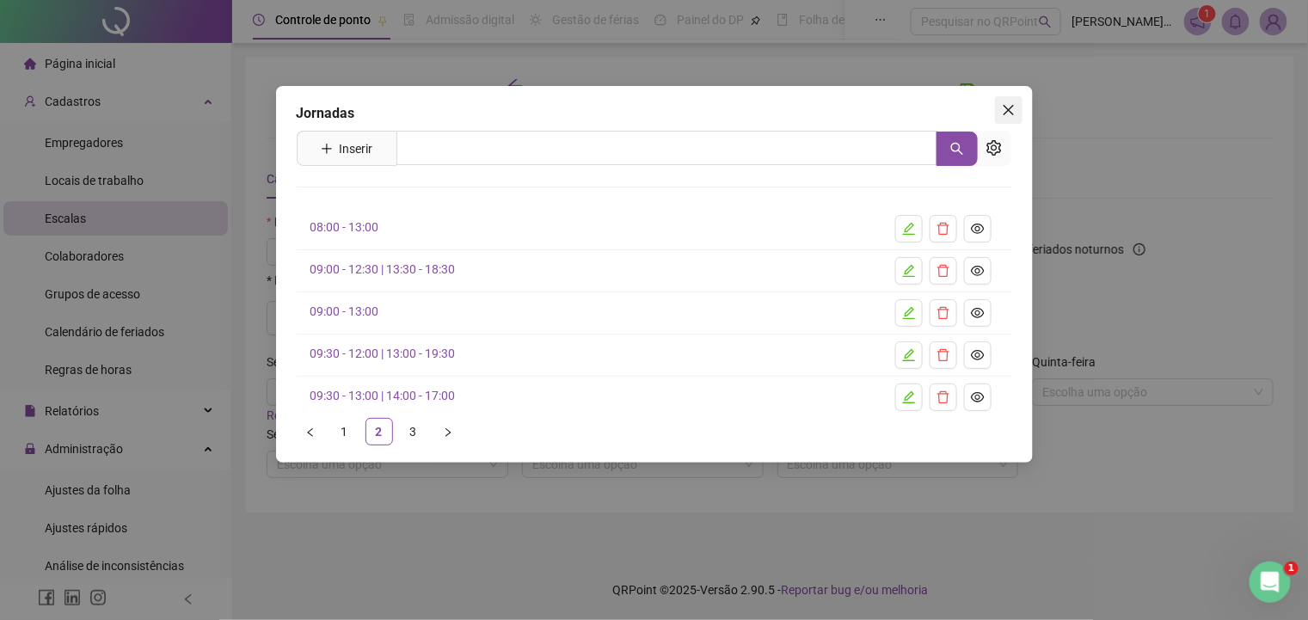
click at [1009, 104] on icon "close" at bounding box center [1009, 110] width 14 height 14
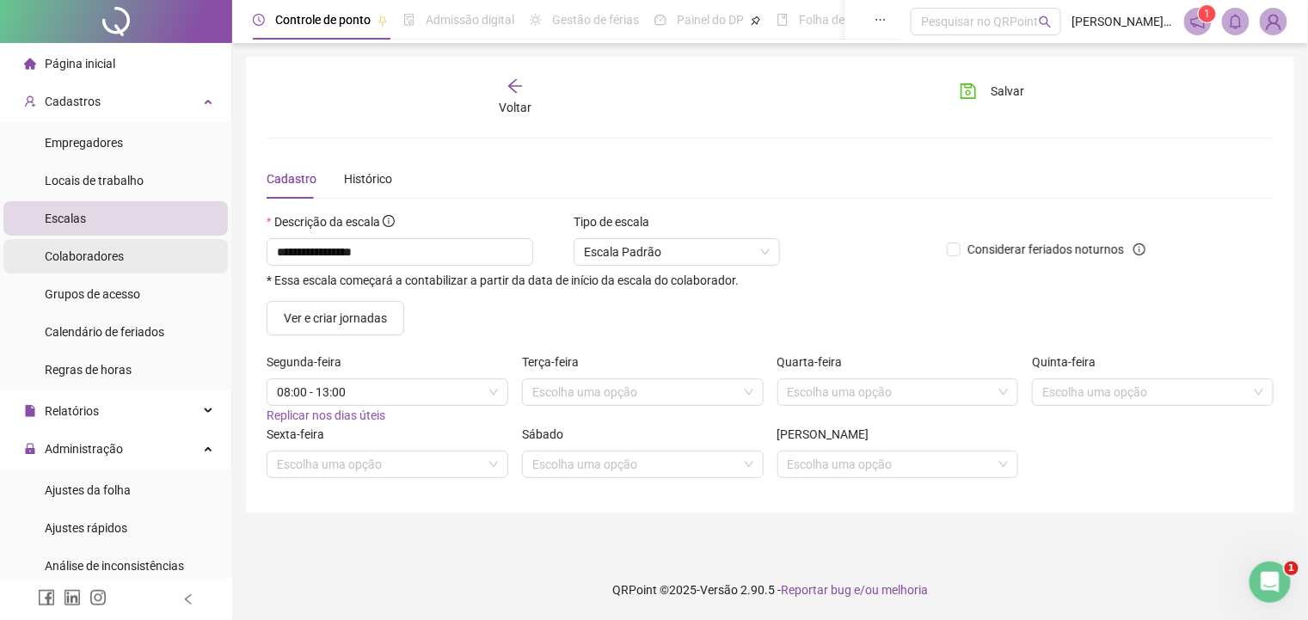
click at [114, 255] on span "Colaboradores" at bounding box center [84, 256] width 79 height 14
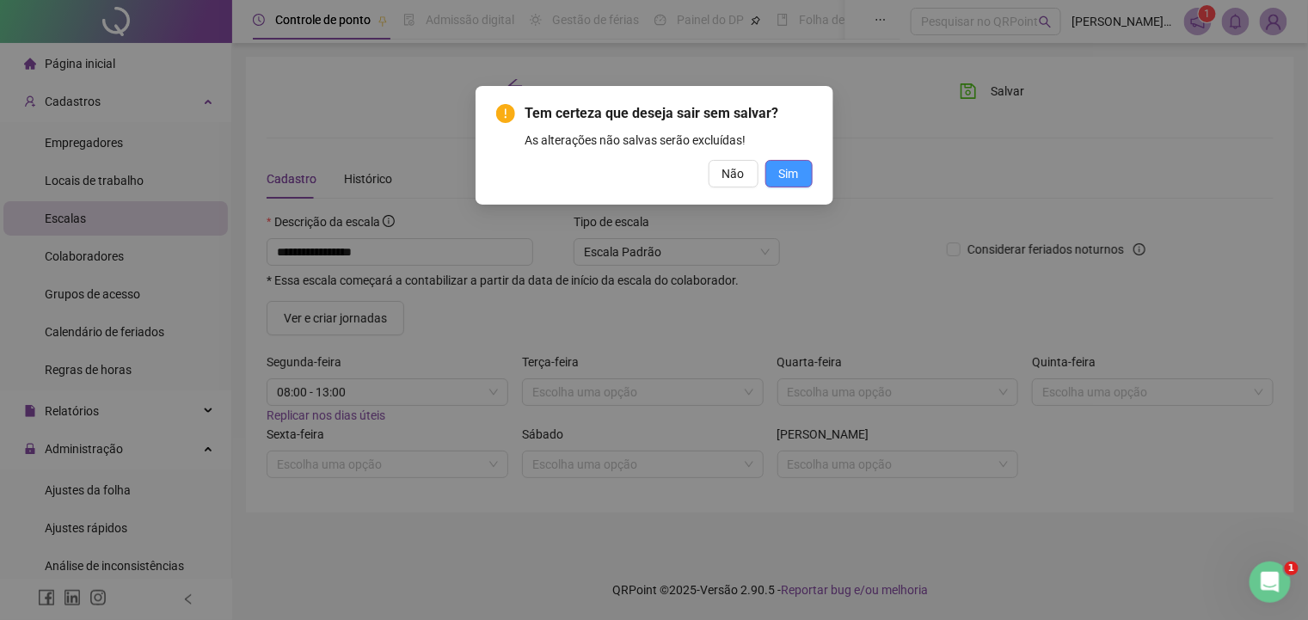
click at [779, 177] on span "Sim" at bounding box center [789, 173] width 20 height 19
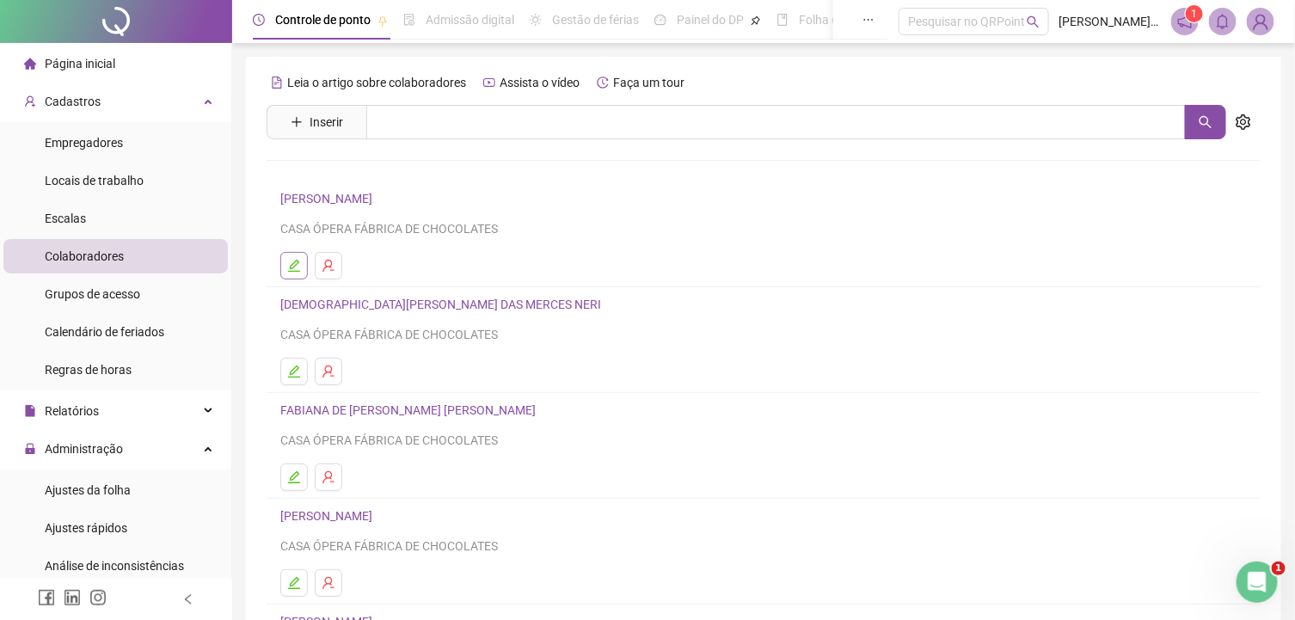
click at [298, 266] on icon "edit" at bounding box center [294, 266] width 14 height 14
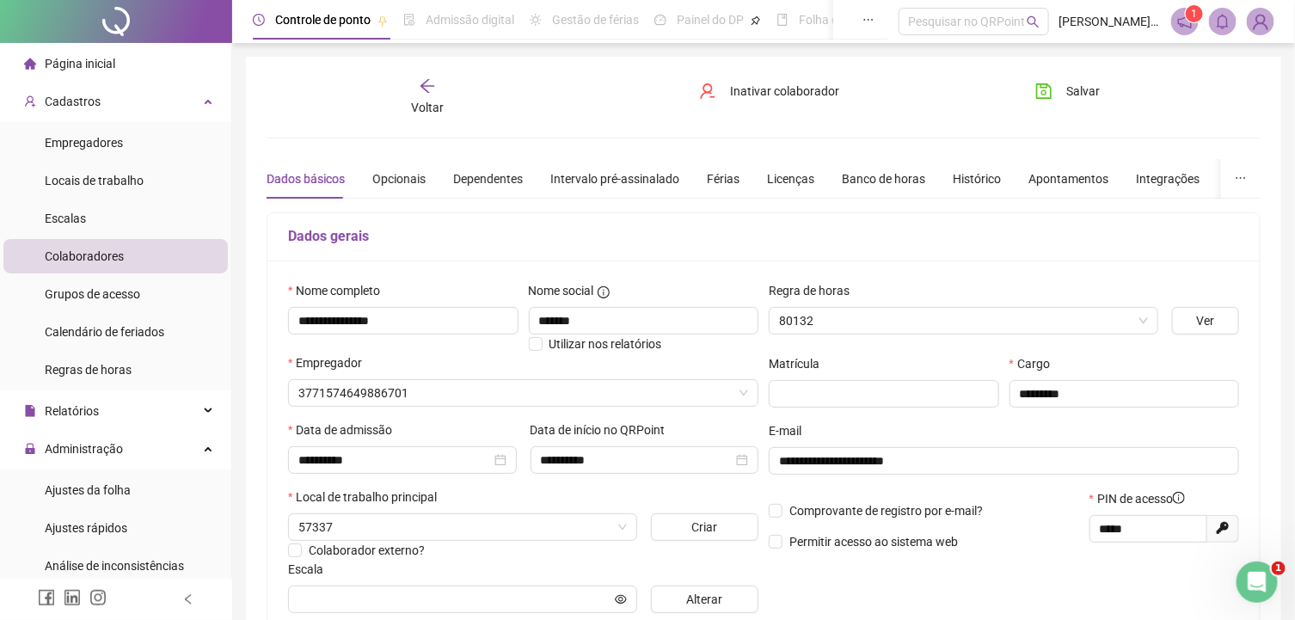
type input "*******"
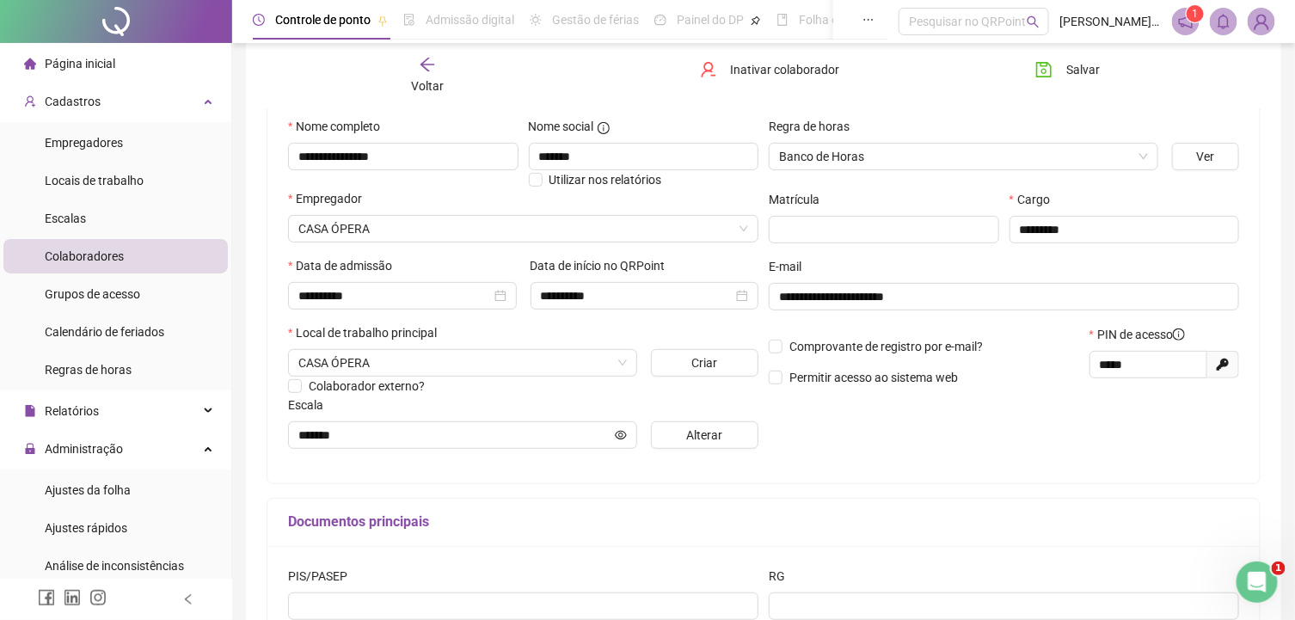
scroll to position [177, 0]
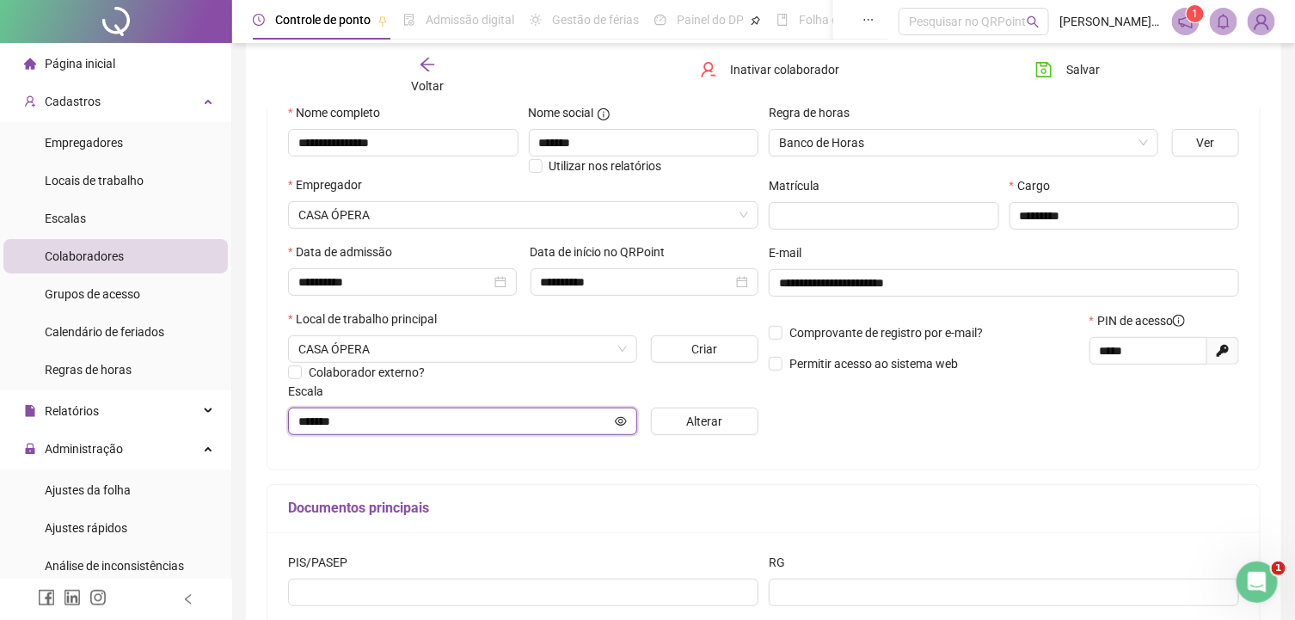
click at [625, 421] on icon "eye" at bounding box center [621, 421] width 12 height 12
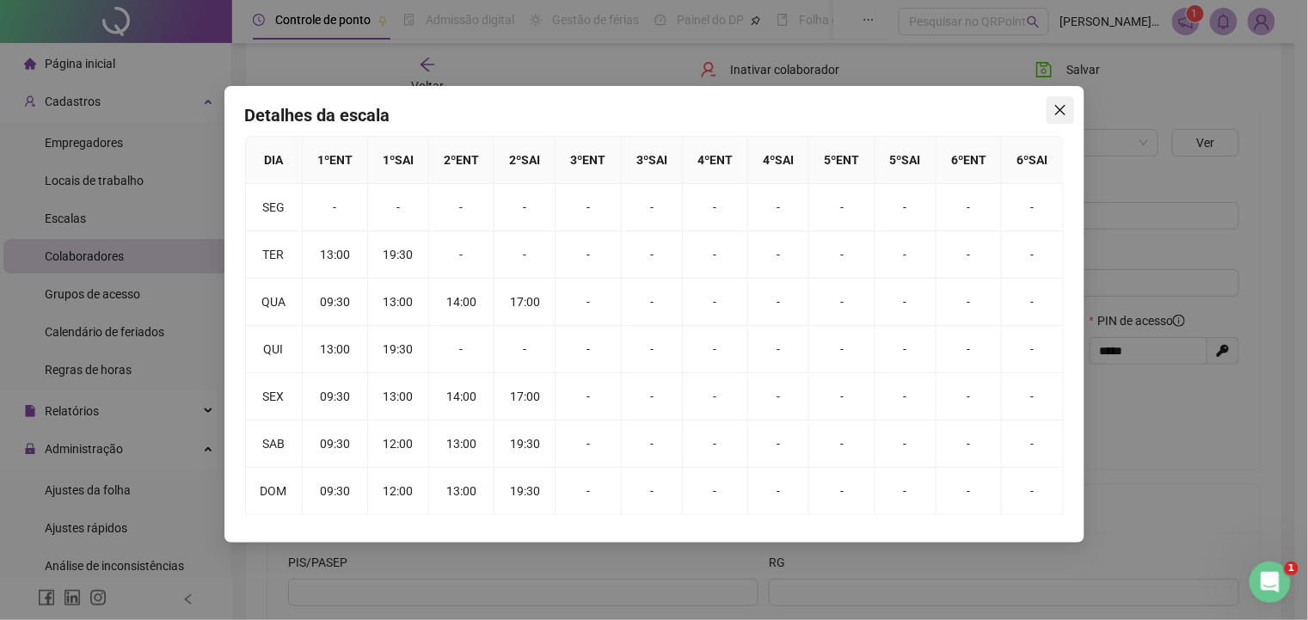
click at [1061, 111] on icon "close" at bounding box center [1059, 110] width 10 height 10
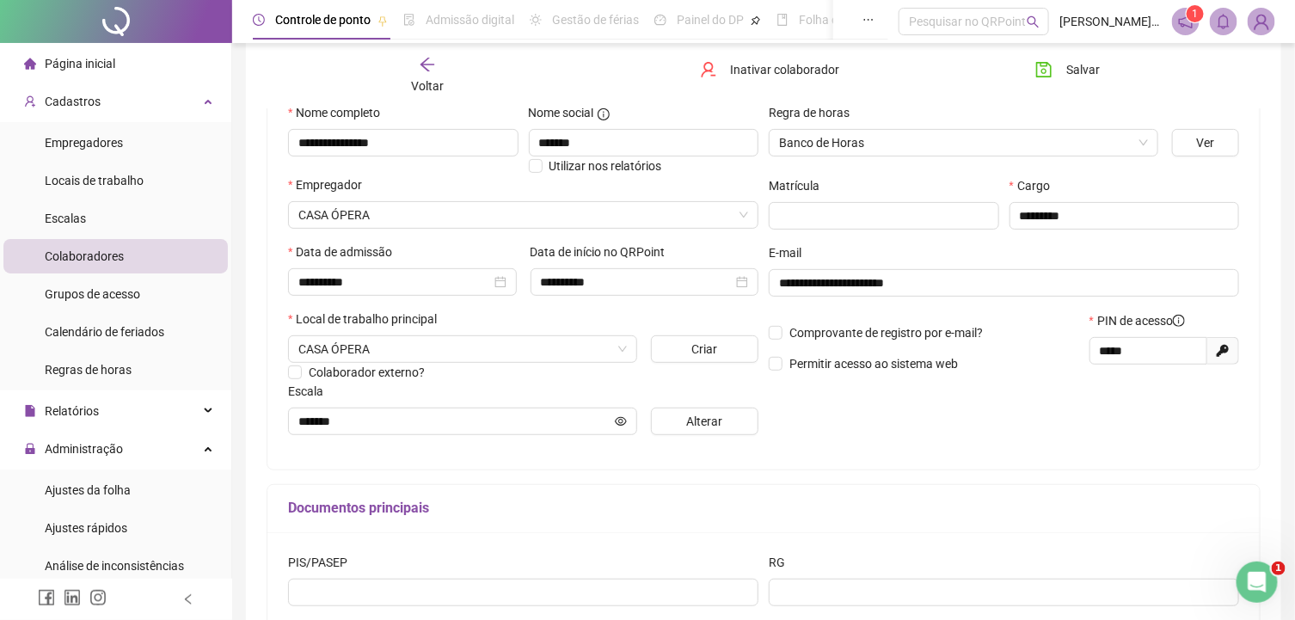
click at [1257, 31] on img at bounding box center [1262, 22] width 26 height 26
click at [1019, 497] on div "Documentos principais" at bounding box center [763, 509] width 992 height 48
